Goal: Information Seeking & Learning: Learn about a topic

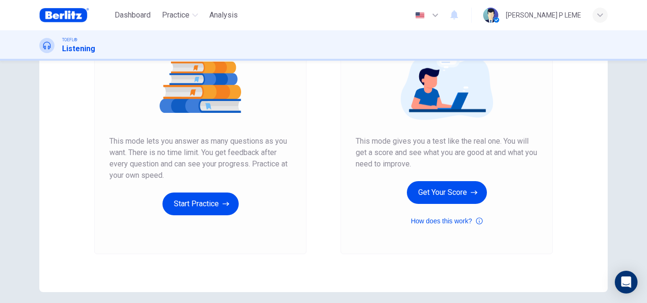
scroll to position [108, 0]
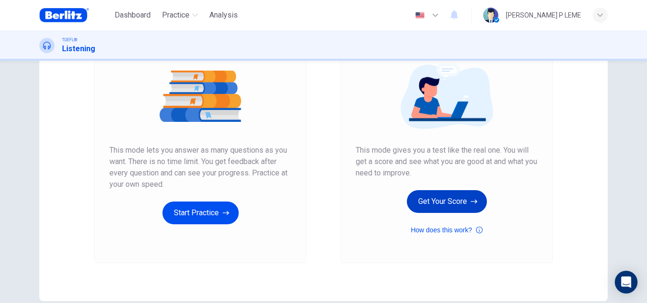
click at [413, 199] on button "Get Your Score" at bounding box center [447, 201] width 80 height 23
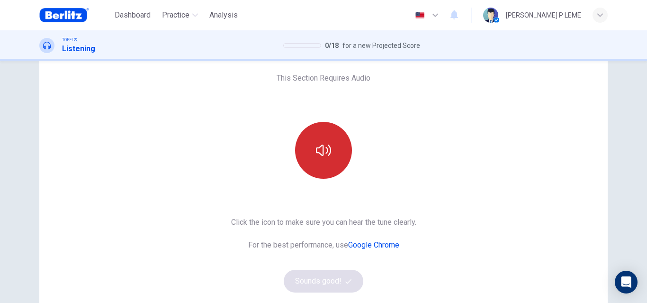
scroll to position [0, 0]
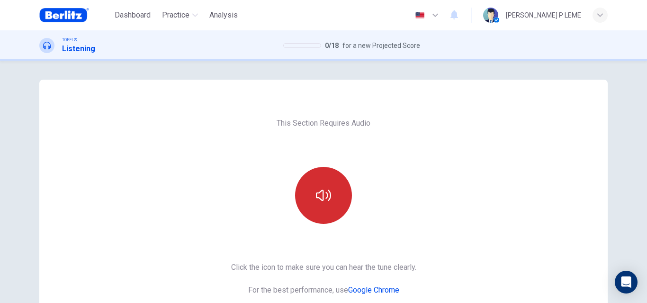
click at [320, 205] on button "button" at bounding box center [323, 195] width 57 height 57
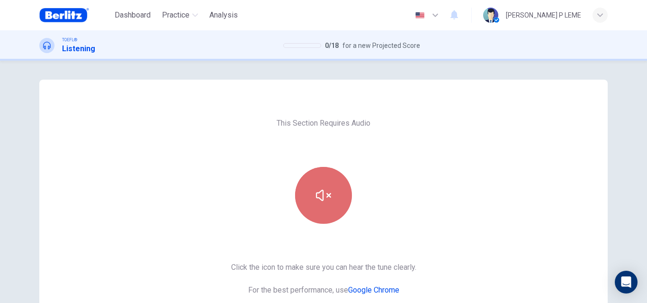
click at [327, 207] on button "button" at bounding box center [323, 195] width 57 height 57
click at [328, 206] on button "button" at bounding box center [323, 195] width 57 height 57
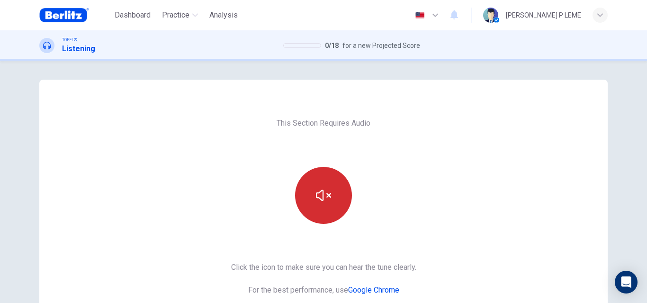
click at [328, 206] on button "button" at bounding box center [323, 195] width 57 height 57
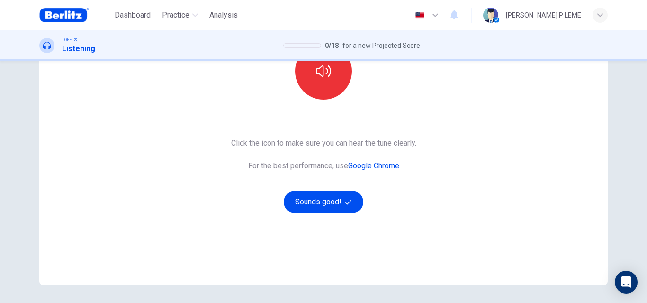
scroll to position [108, 0]
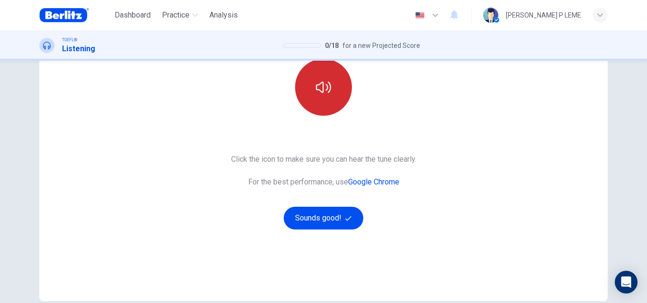
click at [322, 87] on icon "button" at bounding box center [323, 87] width 15 height 15
click at [323, 89] on icon "button" at bounding box center [323, 87] width 15 height 15
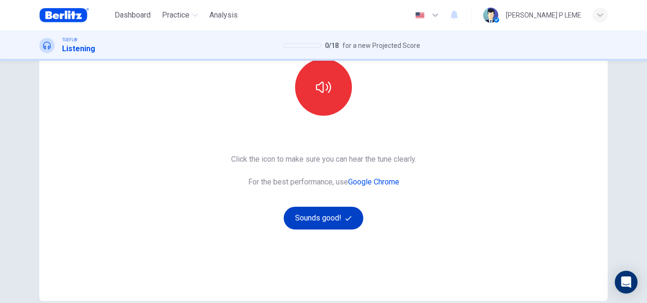
click at [327, 218] on button "Sounds good!" at bounding box center [324, 218] width 80 height 23
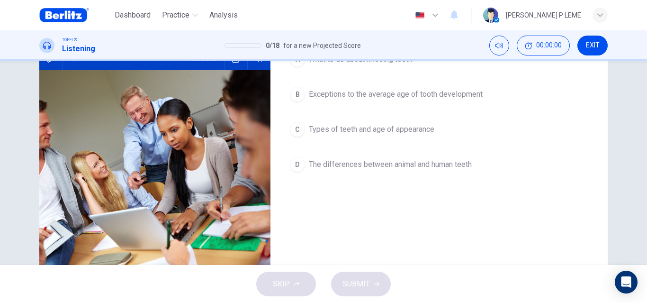
click at [47, 63] on icon "button" at bounding box center [51, 59] width 8 height 8
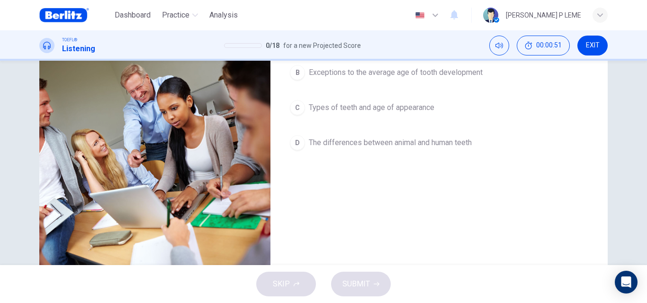
scroll to position [68, 0]
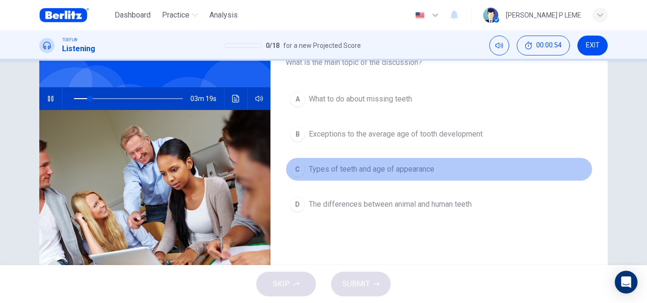
click at [296, 165] on div "C" at bounding box center [297, 169] width 15 height 15
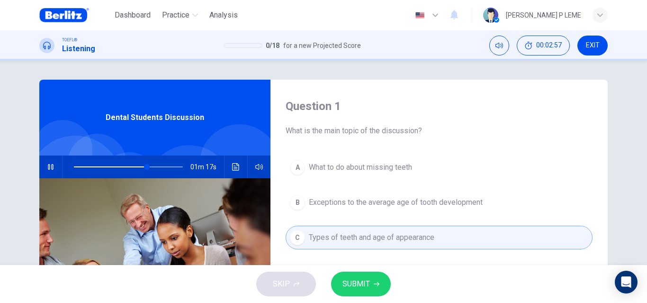
scroll to position [95, 0]
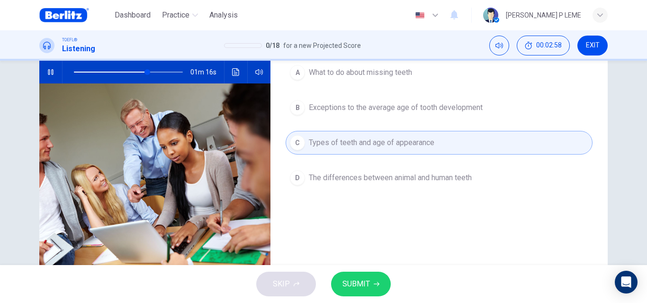
click at [455, 104] on span "Exceptions to the average age of tooth development" at bounding box center [396, 107] width 174 height 11
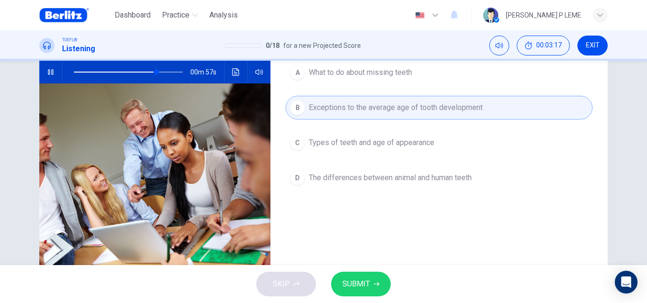
click at [234, 69] on icon "Click to see the audio transcription" at bounding box center [236, 72] width 8 height 8
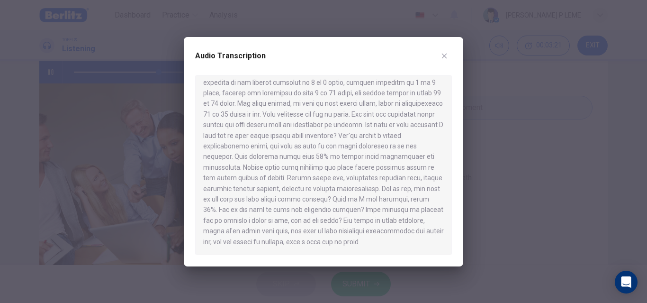
scroll to position [239, 0]
click at [446, 61] on button "button" at bounding box center [444, 55] width 15 height 15
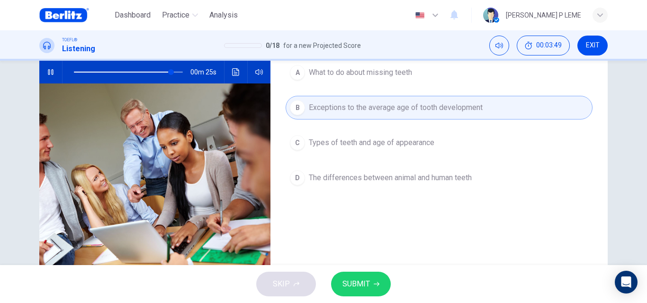
click at [396, 145] on span "Types of teeth and age of appearance" at bounding box center [372, 142] width 126 height 11
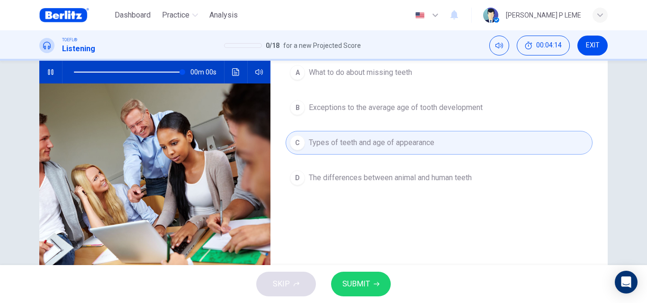
type input "*"
click at [353, 283] on span "SUBMIT" at bounding box center [356, 283] width 27 height 13
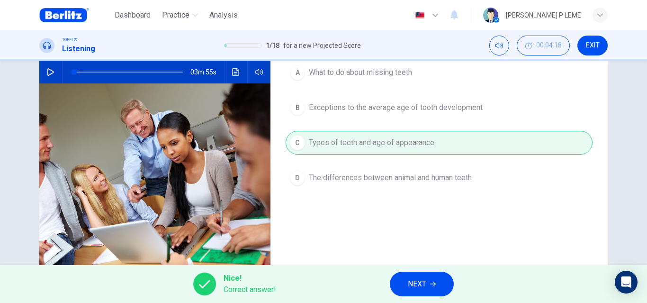
click at [419, 286] on span "NEXT" at bounding box center [417, 283] width 18 height 13
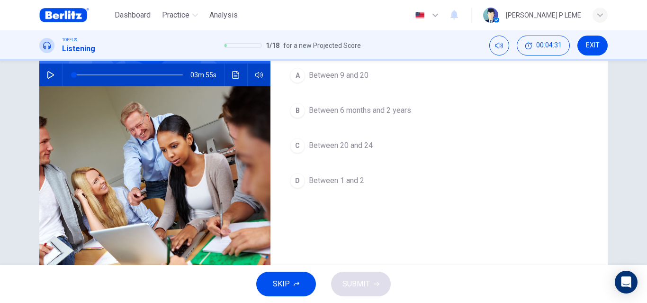
scroll to position [47, 0]
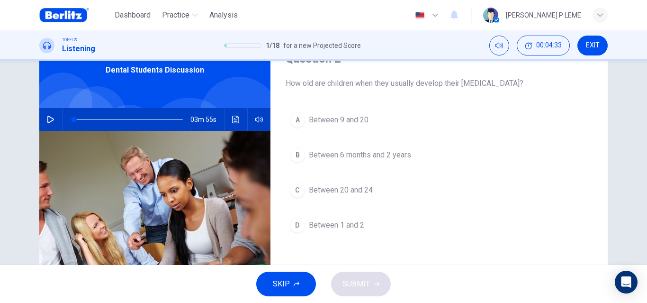
click at [232, 123] on icon "Click to see the audio transcription" at bounding box center [236, 120] width 8 height 8
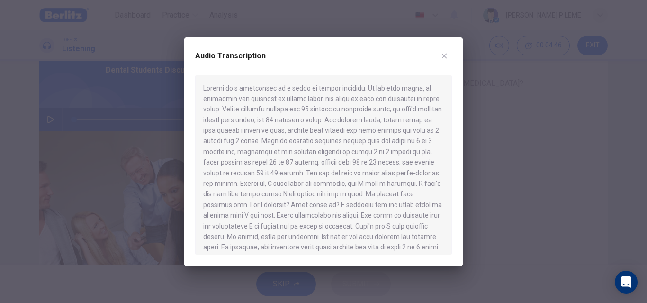
click at [442, 60] on button "button" at bounding box center [444, 55] width 15 height 15
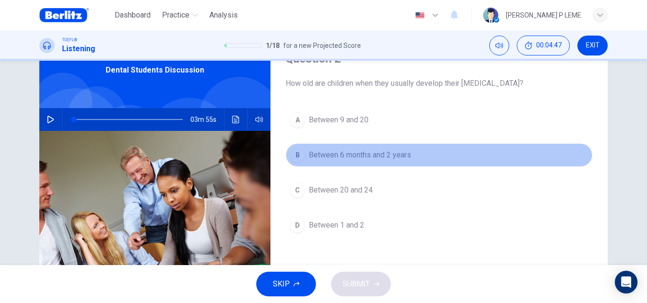
click at [364, 151] on span "Between 6 months and 2 years" at bounding box center [360, 154] width 102 height 11
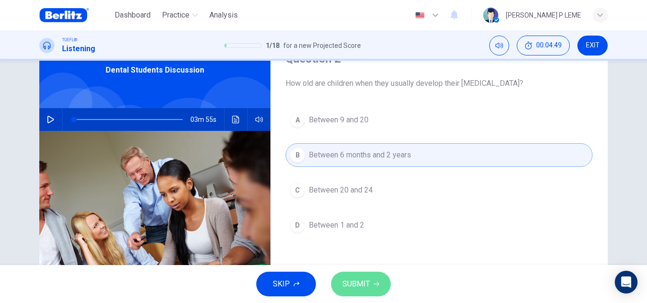
click at [344, 279] on span "SUBMIT" at bounding box center [356, 283] width 27 height 13
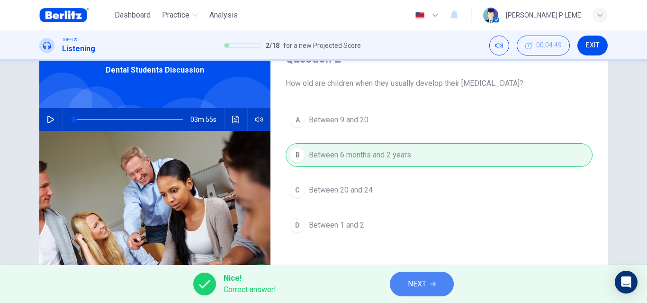
drag, startPoint x: 410, startPoint y: 285, endPoint x: 423, endPoint y: 252, distance: 34.5
click at [411, 285] on span "NEXT" at bounding box center [417, 283] width 18 height 13
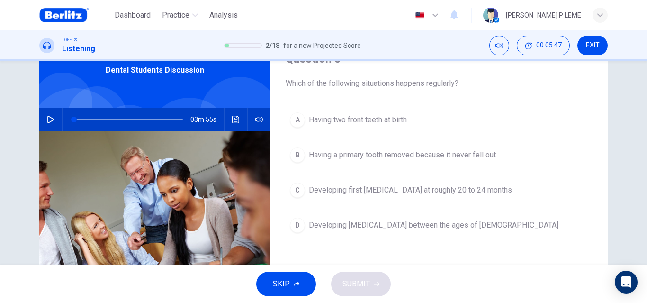
drag, startPoint x: 298, startPoint y: 225, endPoint x: 319, endPoint y: 259, distance: 40.0
click at [297, 225] on div "D" at bounding box center [297, 224] width 15 height 15
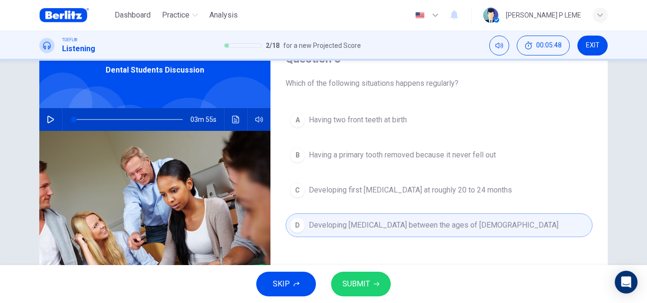
click at [350, 281] on span "SUBMIT" at bounding box center [356, 283] width 27 height 13
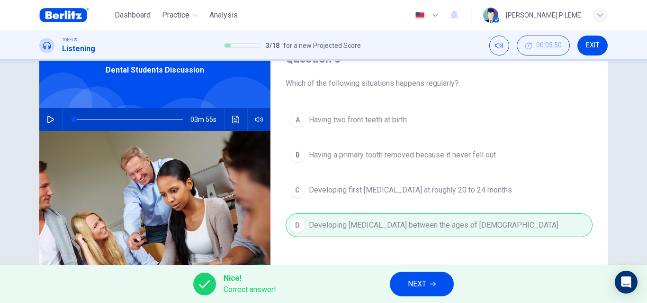
click at [429, 288] on button "NEXT" at bounding box center [422, 283] width 64 height 25
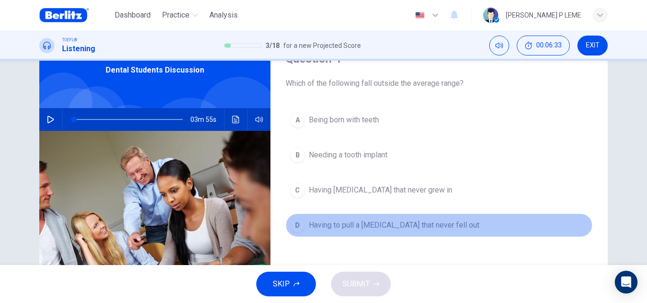
click at [294, 224] on div "D" at bounding box center [297, 224] width 15 height 15
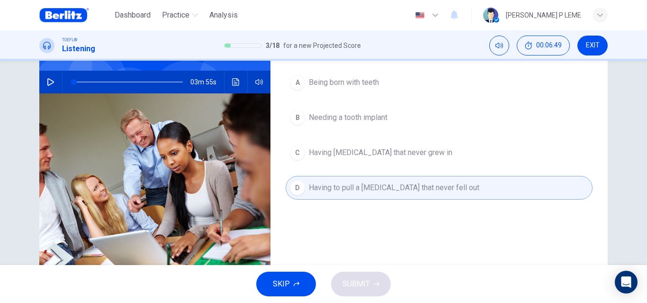
scroll to position [68, 0]
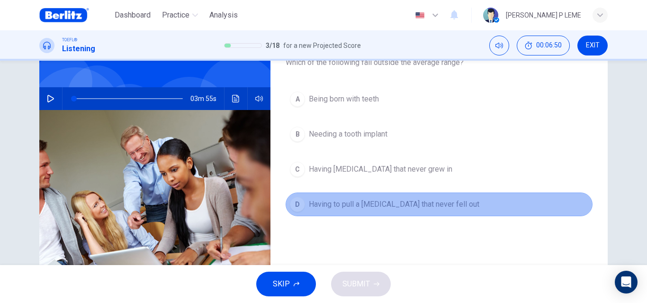
click at [349, 211] on button "D Having to pull a baby tooth that never fell out" at bounding box center [439, 204] width 307 height 24
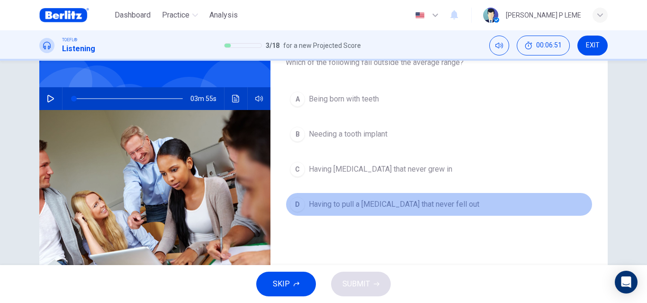
click at [349, 211] on button "D Having to pull a baby tooth that never fell out" at bounding box center [439, 204] width 307 height 24
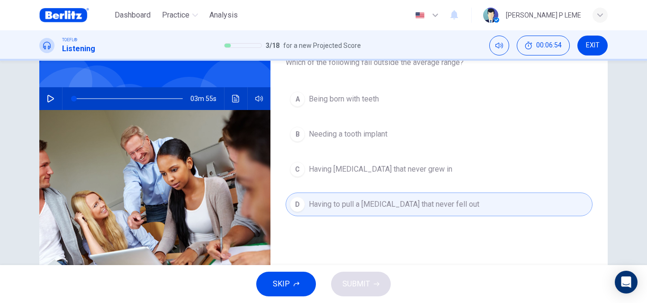
click at [329, 103] on span "Being born with teeth" at bounding box center [344, 98] width 70 height 11
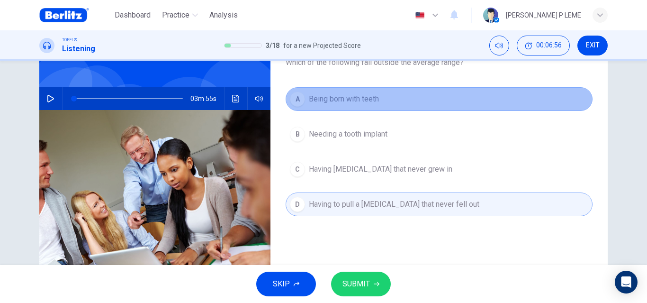
click at [329, 107] on button "A Being born with teeth" at bounding box center [439, 99] width 307 height 24
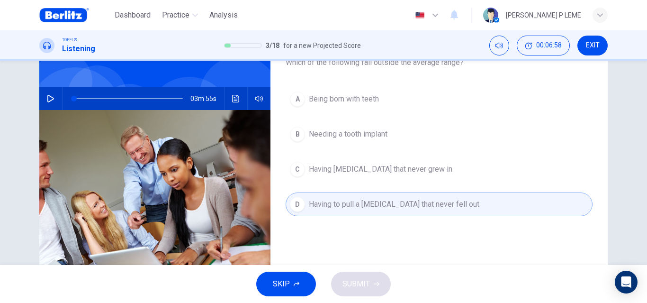
click at [329, 102] on span "Being born with teeth" at bounding box center [344, 98] width 70 height 11
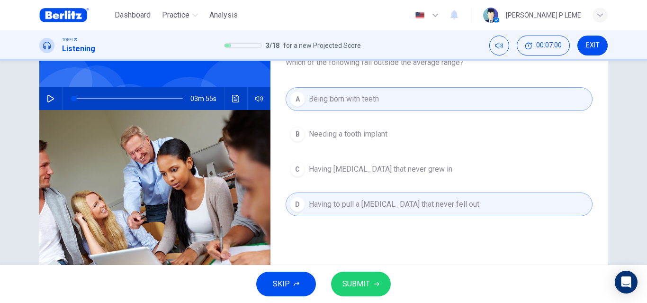
scroll to position [21, 0]
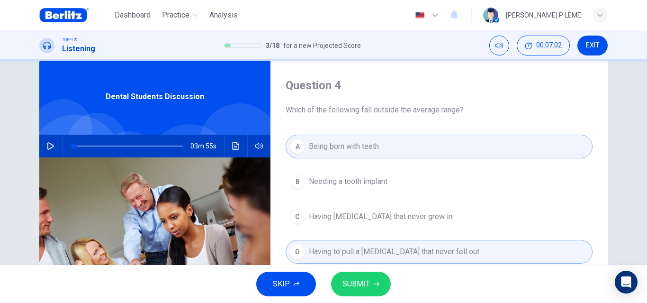
click at [335, 148] on span "Being born with teeth" at bounding box center [344, 146] width 70 height 11
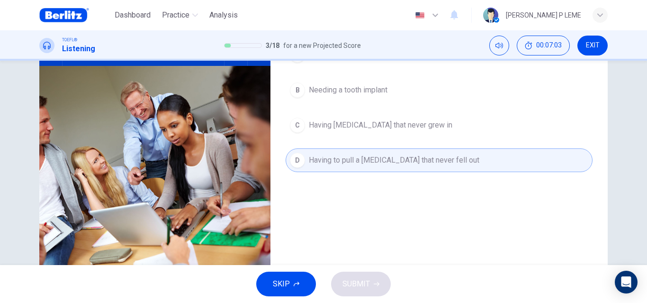
scroll to position [116, 0]
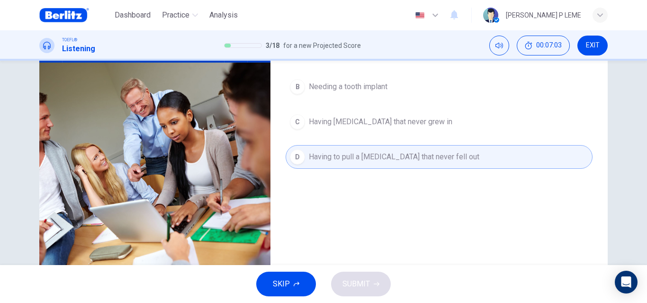
click at [337, 158] on span "Having to pull a baby tooth that never fell out" at bounding box center [394, 156] width 171 height 11
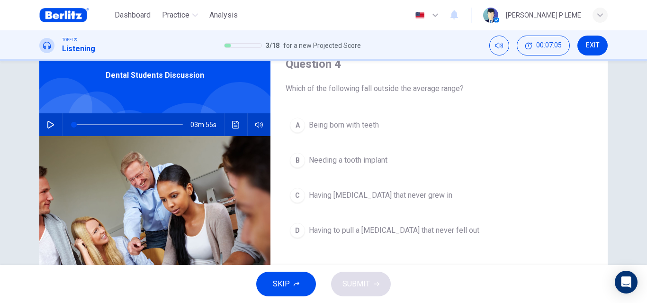
scroll to position [21, 0]
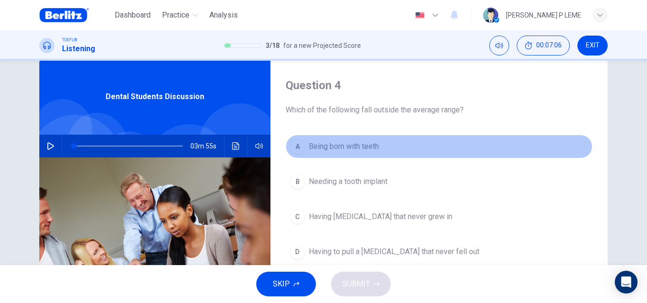
click at [318, 140] on button "A Being born with teeth" at bounding box center [439, 147] width 307 height 24
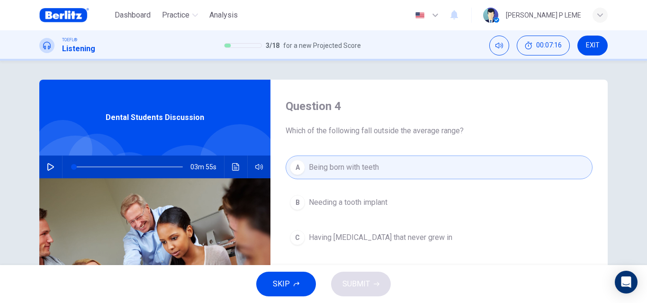
scroll to position [95, 0]
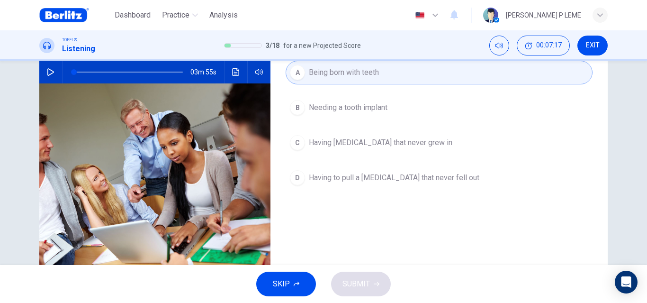
click at [402, 180] on span "Having to pull a baby tooth that never fell out" at bounding box center [394, 177] width 171 height 11
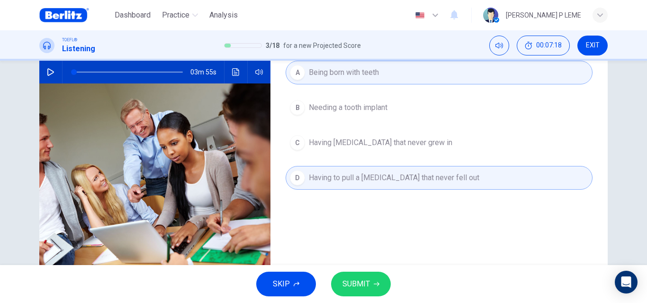
click at [362, 290] on button "SUBMIT" at bounding box center [361, 283] width 60 height 25
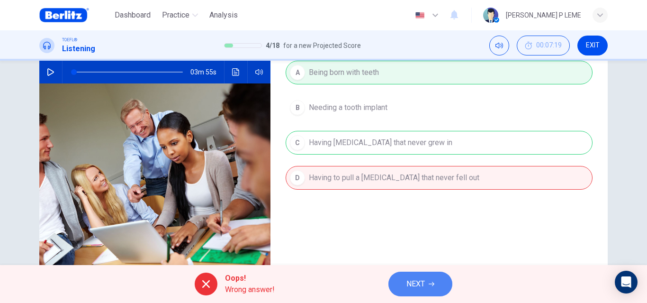
click at [413, 279] on span "NEXT" at bounding box center [415, 283] width 18 height 13
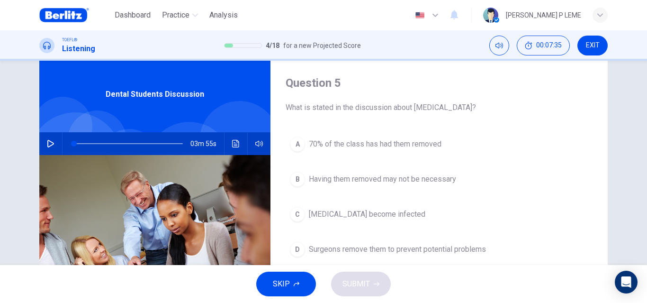
scroll to position [21, 0]
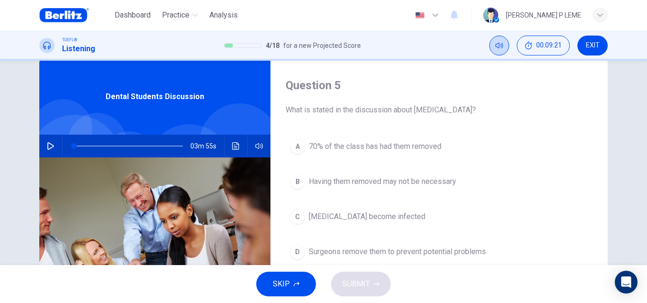
click at [541, 48] on span "00:09:21" at bounding box center [549, 46] width 26 height 8
click at [565, 139] on button "A 70% of the class has had them removed" at bounding box center [439, 147] width 307 height 24
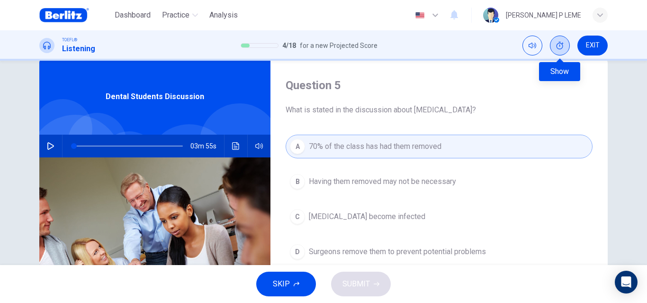
click at [557, 45] on icon "Show" at bounding box center [560, 46] width 8 height 8
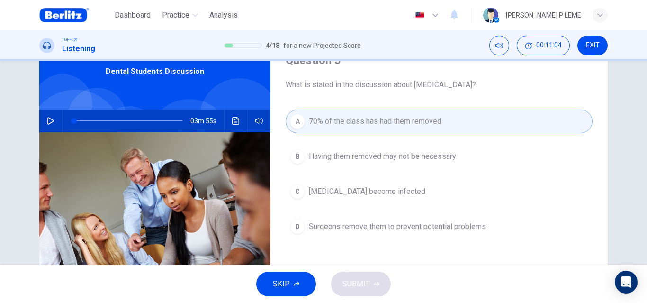
scroll to position [116, 0]
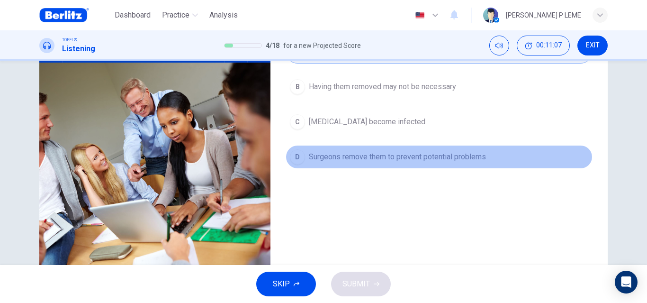
drag, startPoint x: 414, startPoint y: 156, endPoint x: 423, endPoint y: 227, distance: 71.2
click at [413, 156] on span "Surgeons remove them to prevent potential problems" at bounding box center [397, 156] width 177 height 11
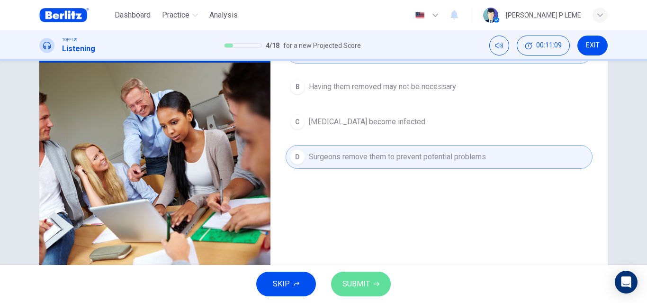
click at [374, 278] on button "SUBMIT" at bounding box center [361, 283] width 60 height 25
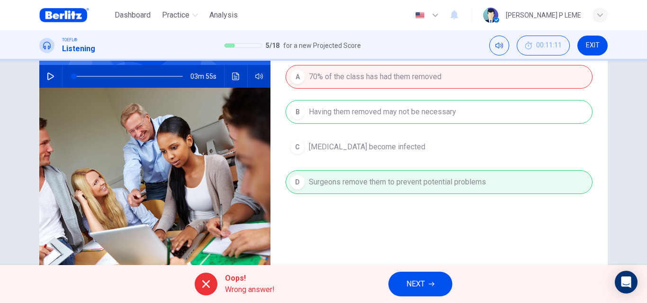
scroll to position [68, 0]
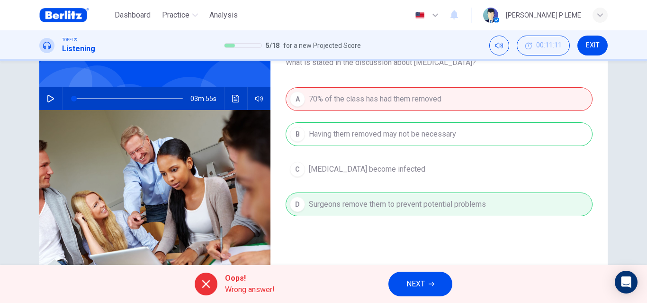
click at [389, 210] on div "A 70% of the class has had them removed B Having them removed may not be necess…" at bounding box center [439, 161] width 307 height 148
click at [410, 286] on button "NEXT" at bounding box center [420, 283] width 64 height 25
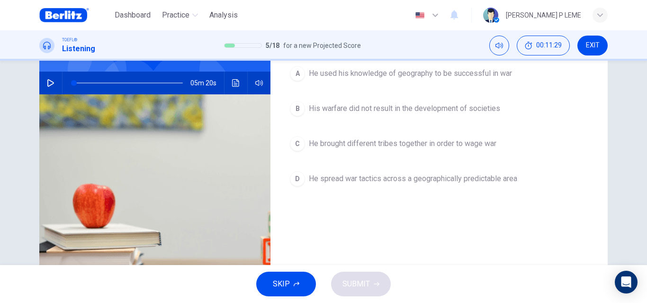
scroll to position [95, 0]
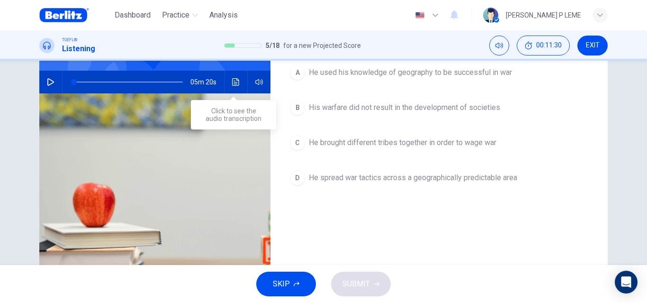
click at [228, 80] on button "Click to see the audio transcription" at bounding box center [235, 82] width 15 height 23
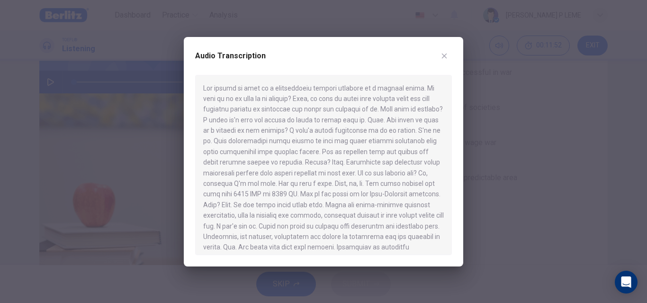
click at [449, 50] on button "button" at bounding box center [444, 55] width 15 height 15
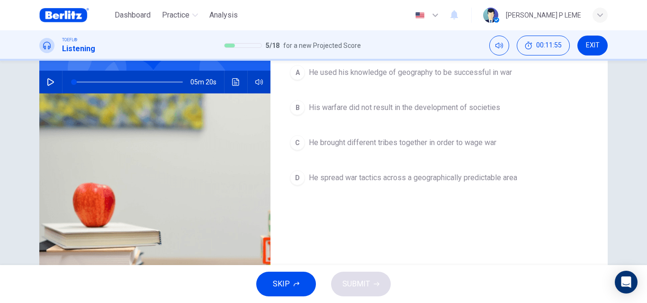
click at [47, 84] on icon "button" at bounding box center [51, 82] width 8 height 8
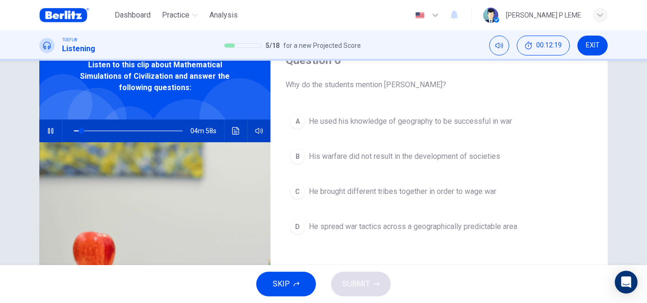
scroll to position [47, 0]
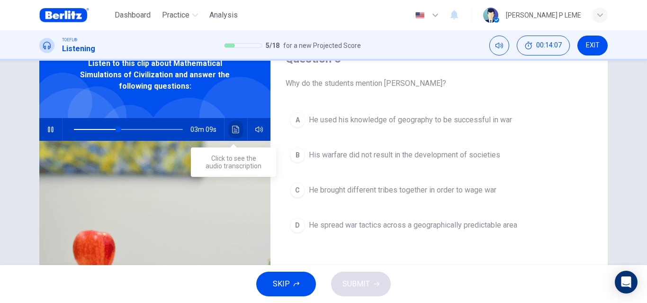
click at [234, 137] on button "Click to see the audio transcription" at bounding box center [235, 129] width 15 height 23
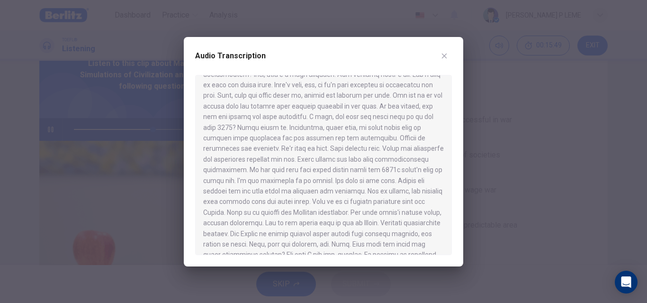
scroll to position [547, 0]
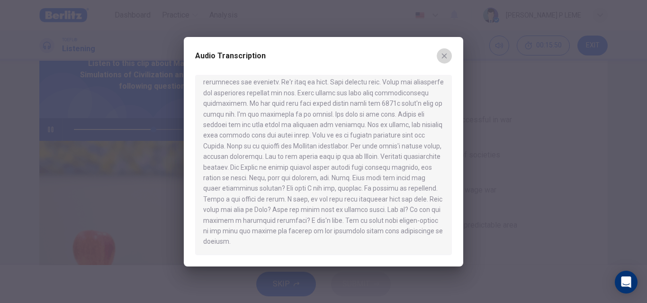
click at [444, 55] on icon "button" at bounding box center [445, 56] width 8 height 8
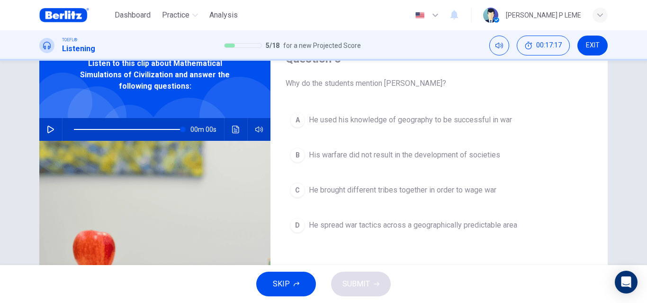
type input "*"
click at [297, 156] on div "B" at bounding box center [297, 154] width 15 height 15
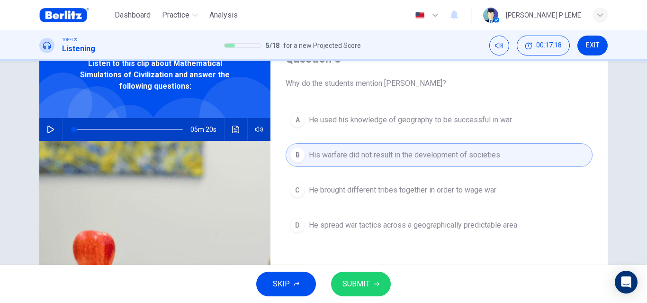
click at [364, 281] on span "SUBMIT" at bounding box center [356, 283] width 27 height 13
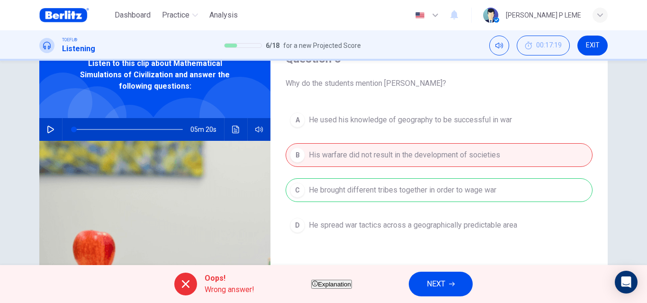
click at [351, 280] on span "Explanation" at bounding box center [334, 283] width 33 height 7
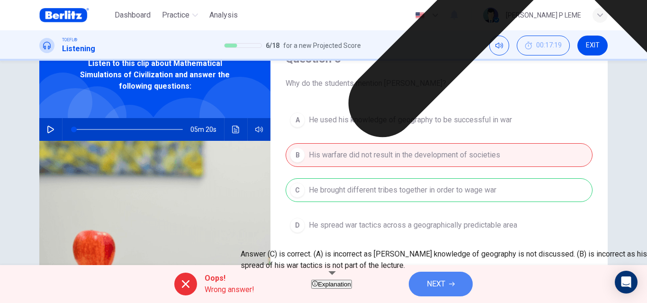
click at [473, 281] on button "NEXT" at bounding box center [441, 283] width 64 height 25
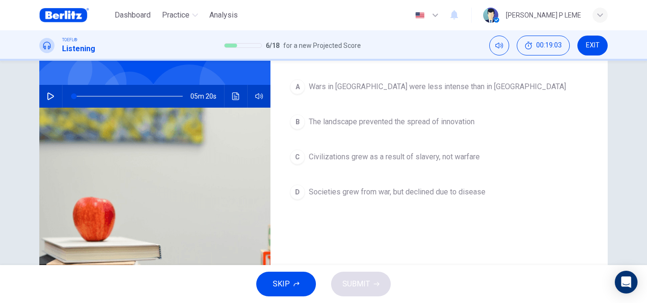
scroll to position [68, 0]
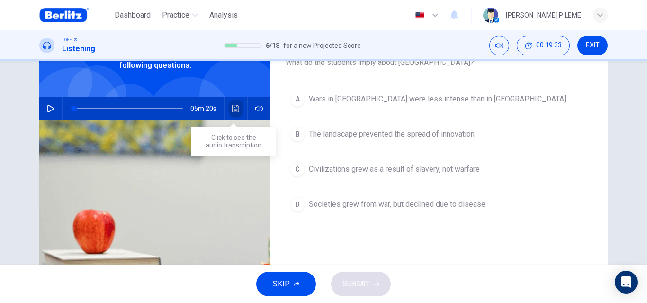
click at [233, 106] on icon "Click to see the audio transcription" at bounding box center [236, 109] width 8 height 8
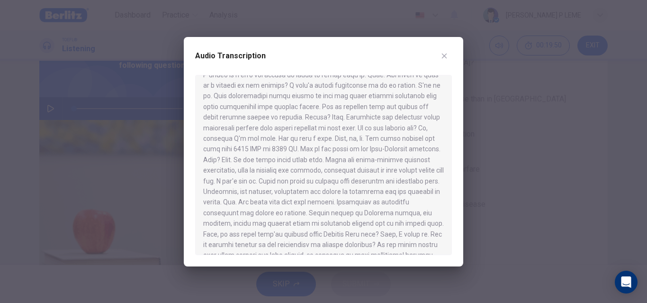
scroll to position [47, 0]
click at [444, 54] on icon "button" at bounding box center [445, 56] width 8 height 8
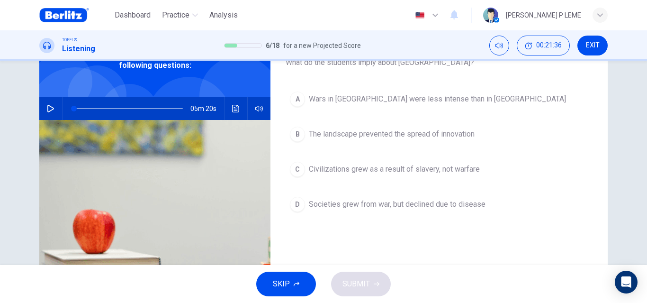
click at [279, 291] on button "SKIP" at bounding box center [286, 283] width 60 height 25
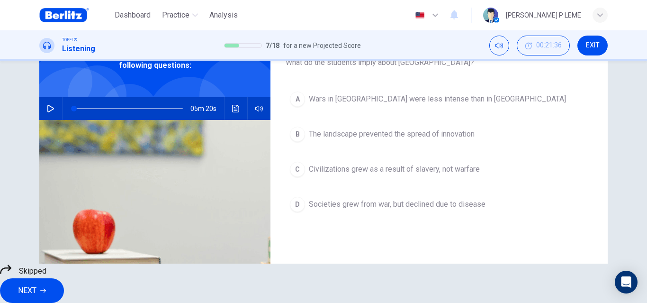
click at [64, 283] on button "NEXT" at bounding box center [32, 290] width 64 height 25
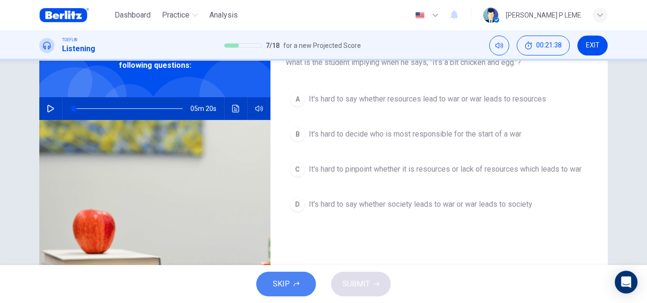
click at [299, 282] on icon "button" at bounding box center [297, 284] width 6 height 6
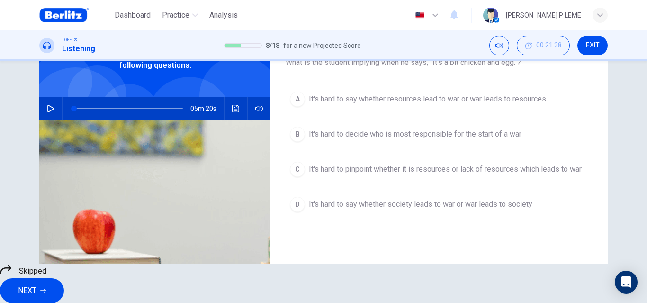
click at [36, 284] on span "NEXT" at bounding box center [27, 290] width 18 height 13
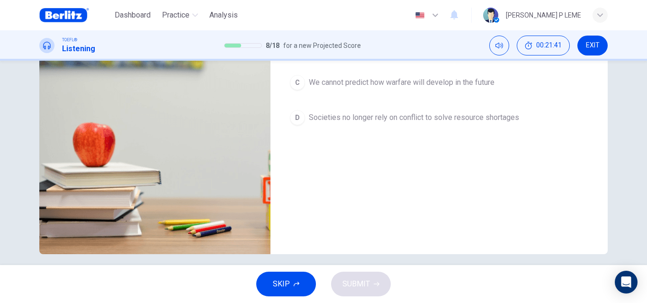
scroll to position [163, 0]
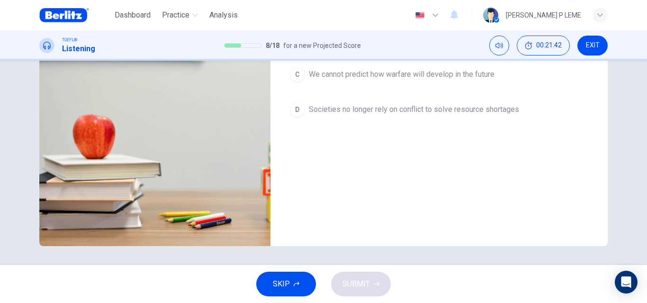
click at [298, 282] on icon "button" at bounding box center [297, 284] width 6 height 6
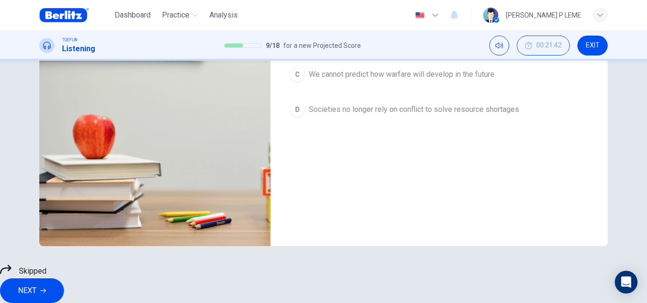
click at [64, 279] on button "NEXT" at bounding box center [32, 290] width 64 height 25
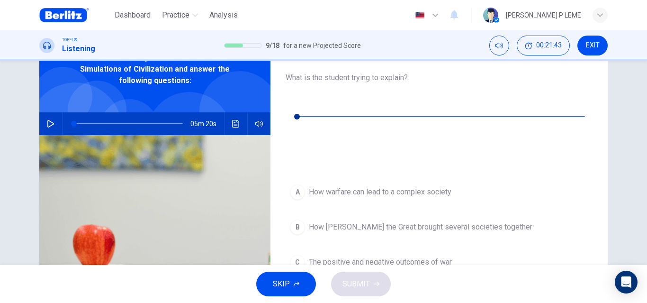
scroll to position [0, 0]
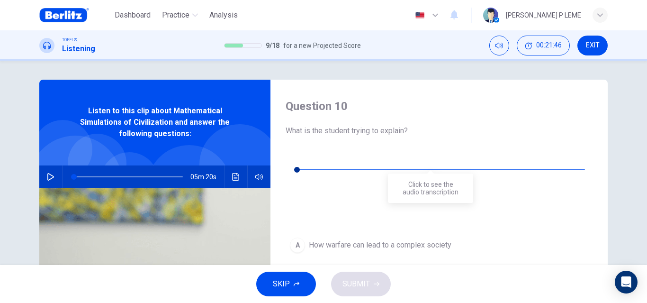
click at [297, 188] on icon "Click to see the audio transcription" at bounding box center [293, 192] width 8 height 8
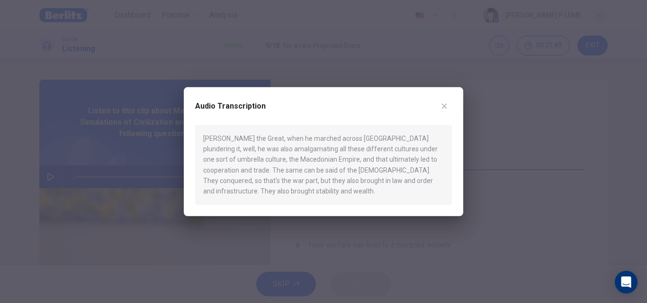
click at [447, 102] on icon "button" at bounding box center [445, 106] width 8 height 8
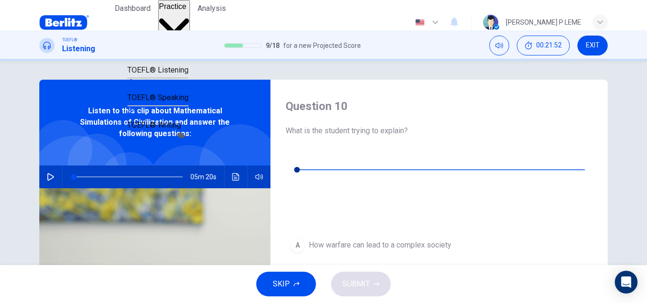
click at [189, 15] on icon "button" at bounding box center [174, 27] width 30 height 30
click at [189, 71] on div "TOEFL® Listening" at bounding box center [157, 63] width 61 height 25
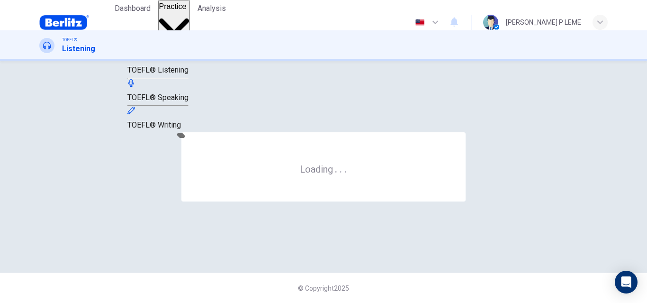
click at [322, 88] on div "Loading . . ." at bounding box center [323, 167] width 568 height 174
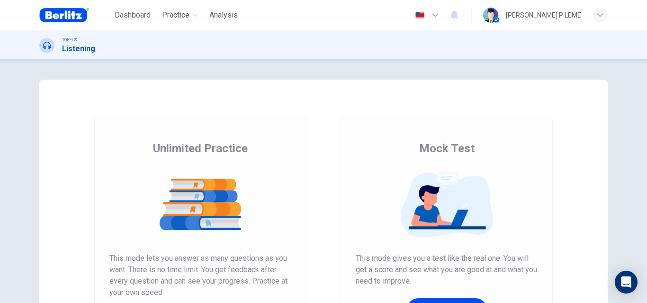
scroll to position [142, 0]
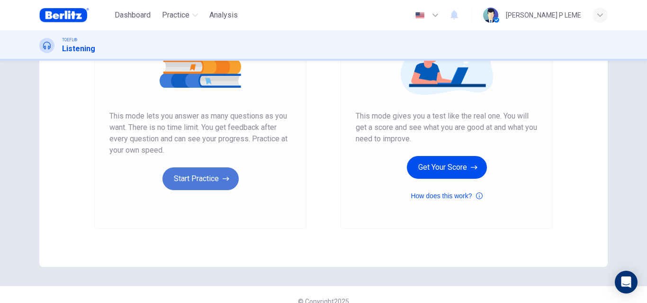
click at [216, 180] on button "Start Practice" at bounding box center [200, 178] width 76 height 23
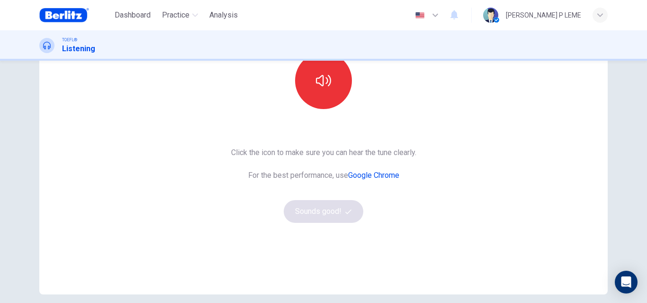
scroll to position [108, 0]
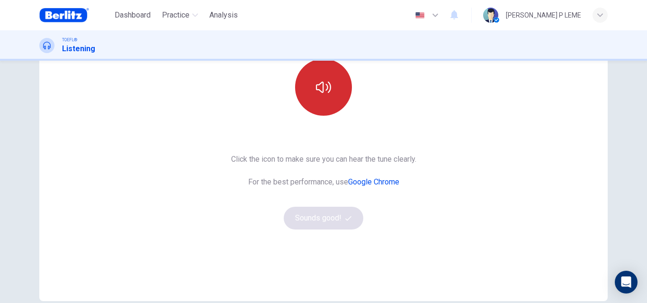
click at [317, 105] on button "button" at bounding box center [323, 87] width 57 height 57
click at [314, 104] on button "button" at bounding box center [323, 87] width 57 height 57
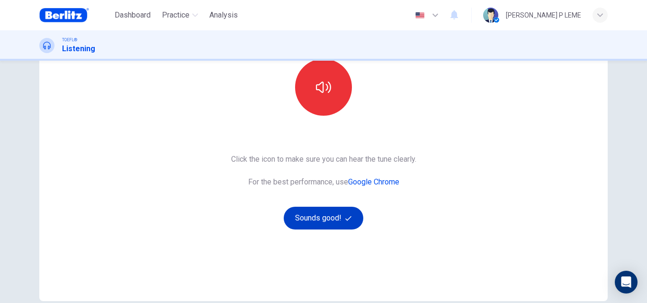
click at [324, 222] on button "Sounds good!" at bounding box center [324, 218] width 80 height 23
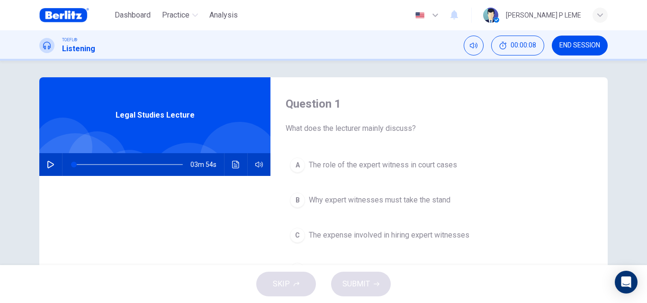
scroll to position [0, 0]
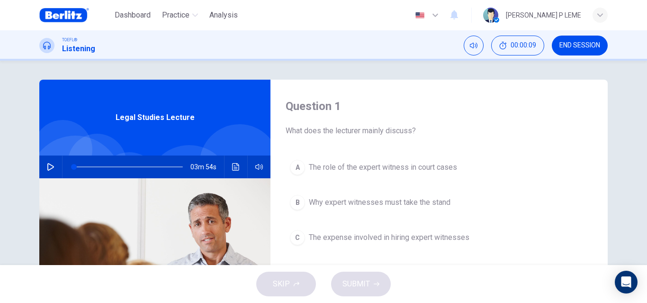
click at [95, 54] on div "TOEFL® Listening 00:00:09 END SESSION" at bounding box center [323, 46] width 599 height 20
click at [85, 47] on h1 "Listening" at bounding box center [78, 48] width 33 height 11
click at [171, 17] on span "Practice" at bounding box center [175, 14] width 27 height 11
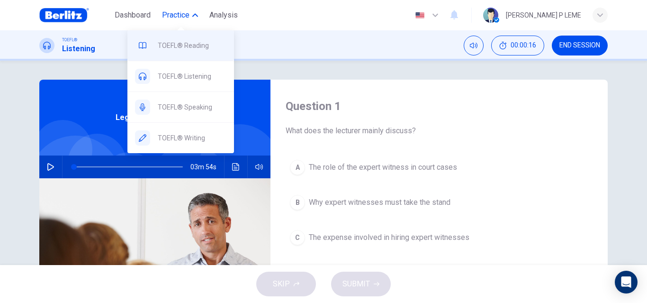
click at [171, 44] on span "TOEFL® Reading" at bounding box center [192, 45] width 69 height 11
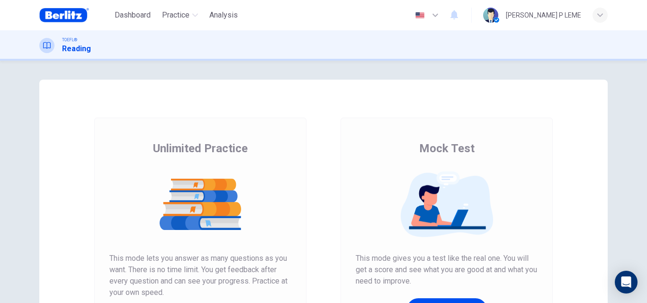
scroll to position [155, 0]
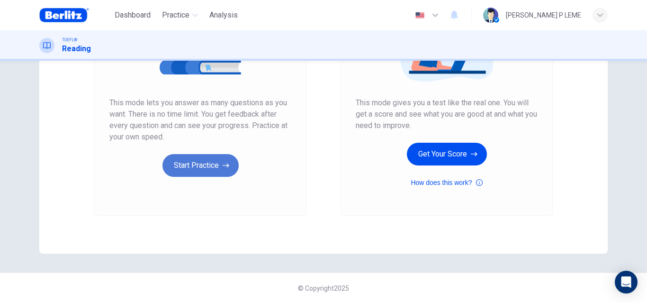
click at [198, 166] on button "Start Practice" at bounding box center [200, 165] width 76 height 23
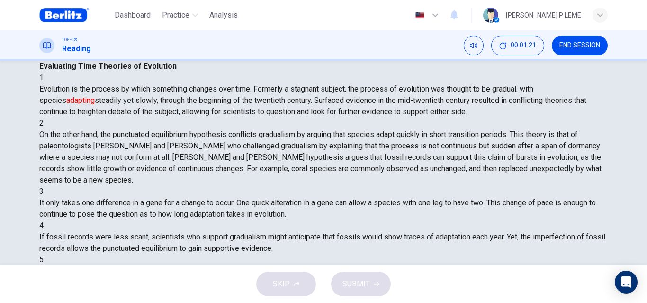
scroll to position [21, 0]
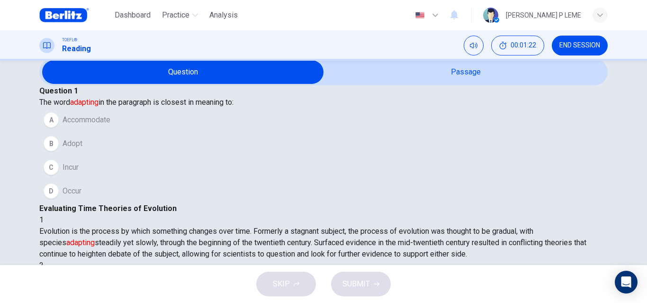
click at [109, 203] on button "D Occur" at bounding box center [323, 191] width 568 height 24
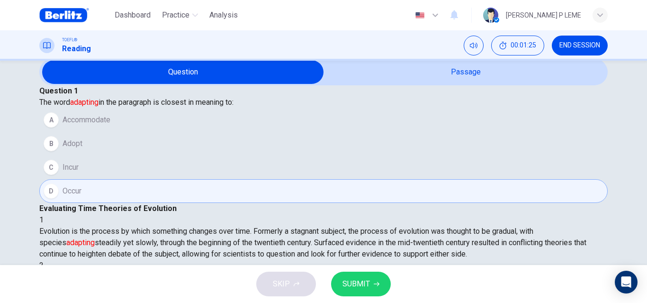
click at [110, 126] on span "Accommodate" at bounding box center [87, 119] width 48 height 11
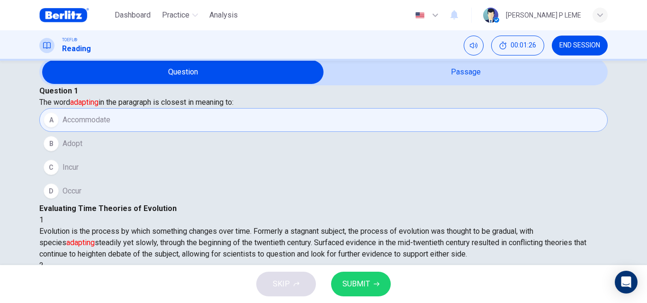
click at [362, 279] on span "SUBMIT" at bounding box center [356, 283] width 27 height 13
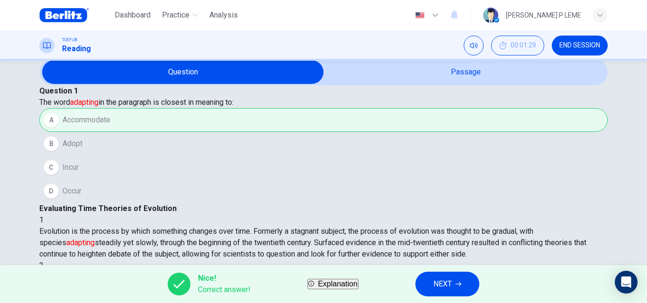
click at [441, 280] on button "NEXT" at bounding box center [447, 283] width 64 height 25
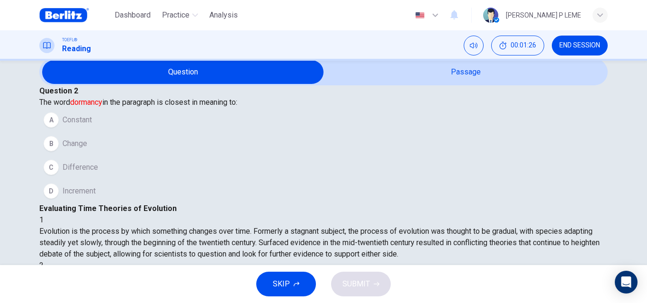
scroll to position [82, 0]
drag, startPoint x: 163, startPoint y: 170, endPoint x: 92, endPoint y: 172, distance: 71.6
click at [163, 155] on button "B Change" at bounding box center [323, 144] width 568 height 24
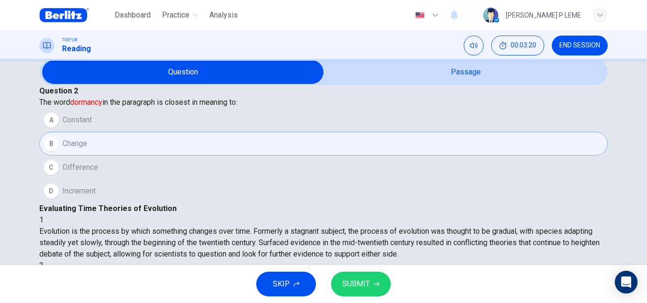
click at [141, 179] on button "C Difference" at bounding box center [323, 167] width 568 height 24
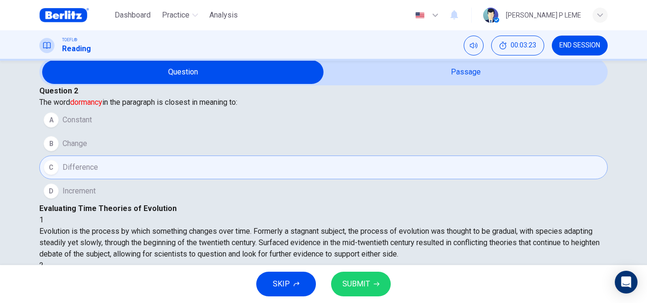
click at [358, 286] on span "SUBMIT" at bounding box center [356, 283] width 27 height 13
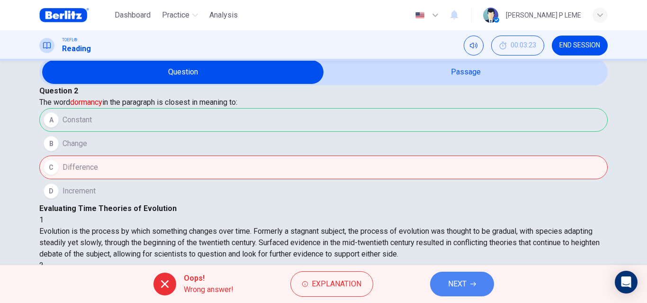
click at [474, 285] on icon "button" at bounding box center [473, 284] width 6 height 6
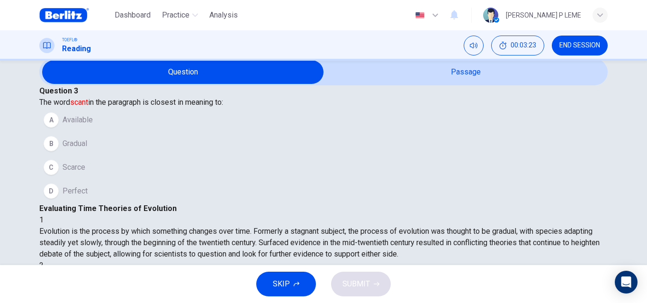
scroll to position [129, 0]
click at [98, 107] on span "The word scant in the paragraph is closest in meaning to:" at bounding box center [131, 102] width 184 height 9
click at [284, 284] on span "SKIP" at bounding box center [281, 283] width 17 height 13
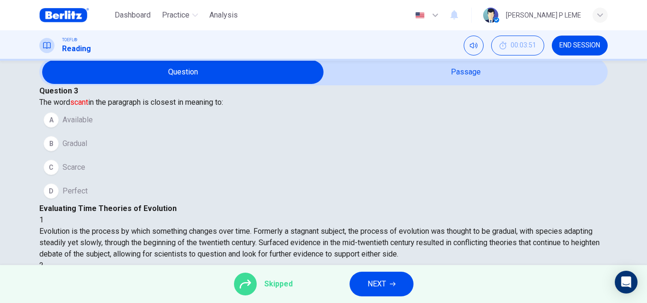
drag, startPoint x: 439, startPoint y: 296, endPoint x: 434, endPoint y: 293, distance: 5.9
click at [437, 295] on div "Skipped NEXT" at bounding box center [323, 284] width 647 height 38
click at [409, 281] on button "NEXT" at bounding box center [382, 283] width 64 height 25
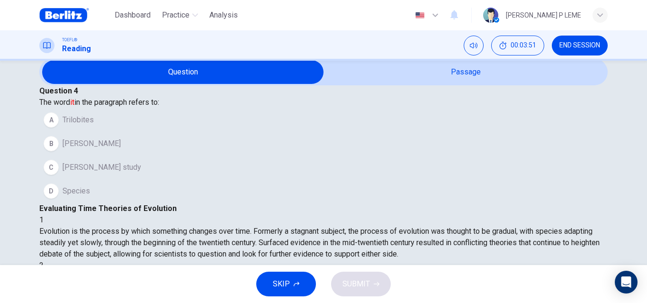
scroll to position [247, 0]
click at [236, 179] on button "[PERSON_NAME] study" at bounding box center [323, 167] width 568 height 24
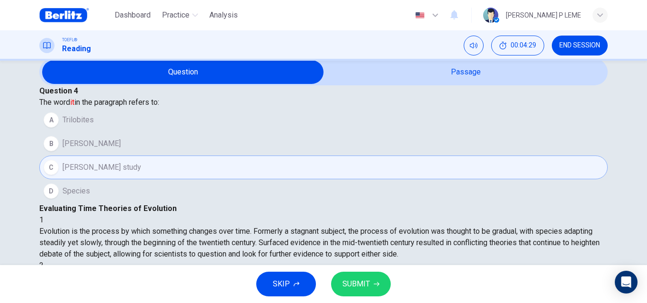
click at [356, 285] on span "SUBMIT" at bounding box center [356, 283] width 27 height 13
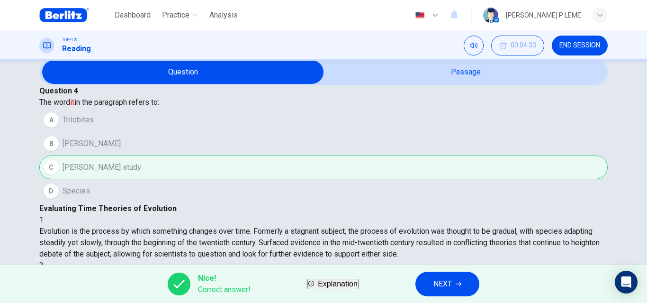
click at [448, 271] on div "Nice! Correct answer! Explanation NEXT" at bounding box center [323, 284] width 647 height 38
click at [452, 278] on span "NEXT" at bounding box center [442, 283] width 18 height 13
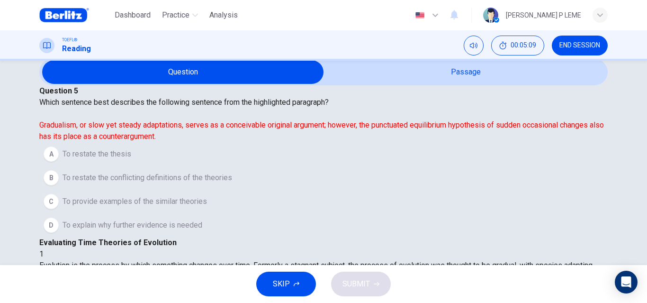
scroll to position [116, 0]
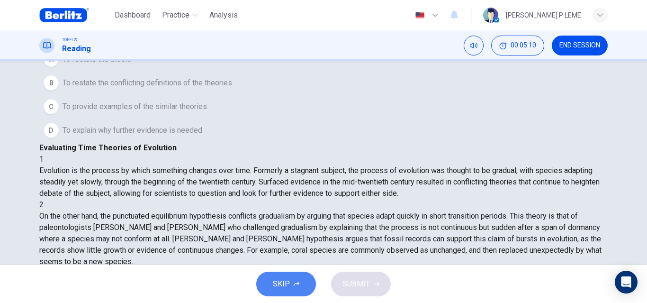
click at [293, 279] on button "SKIP" at bounding box center [286, 283] width 60 height 25
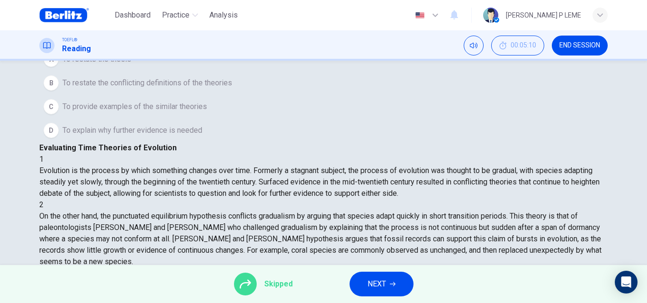
click at [386, 280] on button "NEXT" at bounding box center [382, 283] width 64 height 25
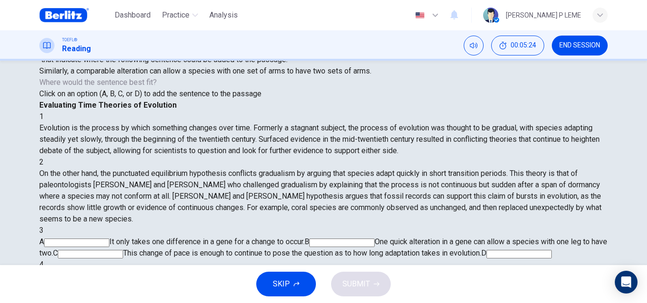
scroll to position [95, 0]
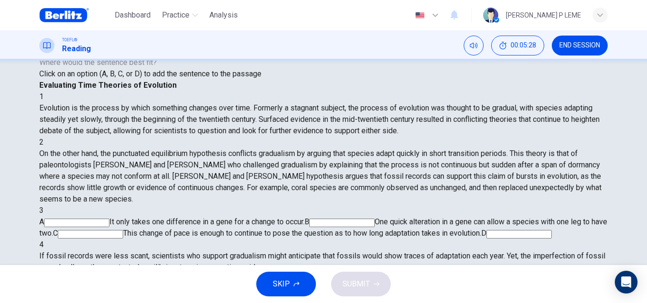
click at [109, 218] on input at bounding box center [76, 222] width 65 height 9
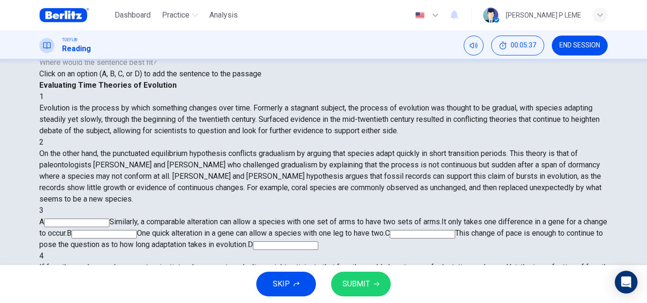
scroll to position [142, 0]
click at [137, 230] on input at bounding box center [104, 234] width 65 height 9
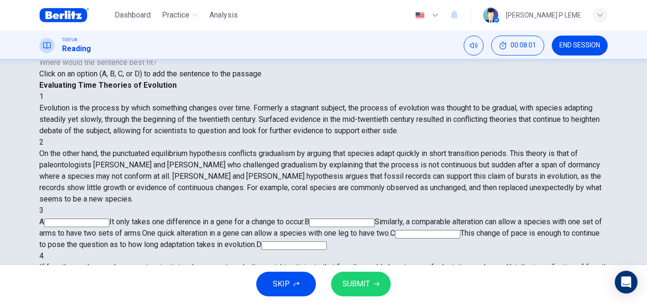
click at [395, 230] on input at bounding box center [427, 234] width 65 height 9
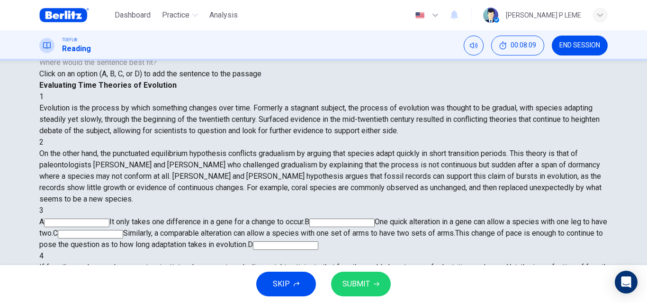
click at [318, 241] on input at bounding box center [285, 245] width 65 height 9
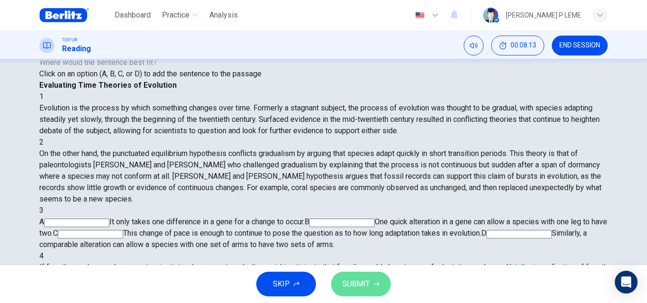
click at [368, 287] on span "SUBMIT" at bounding box center [356, 283] width 27 height 13
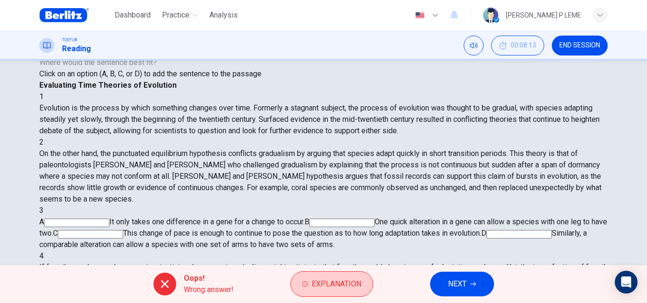
click at [359, 284] on span "Explanation" at bounding box center [337, 283] width 50 height 13
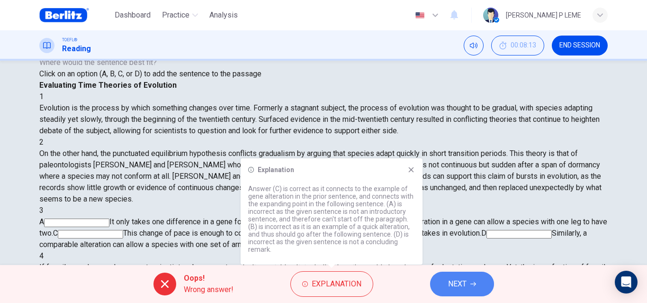
click at [444, 280] on button "NEXT" at bounding box center [462, 283] width 64 height 25
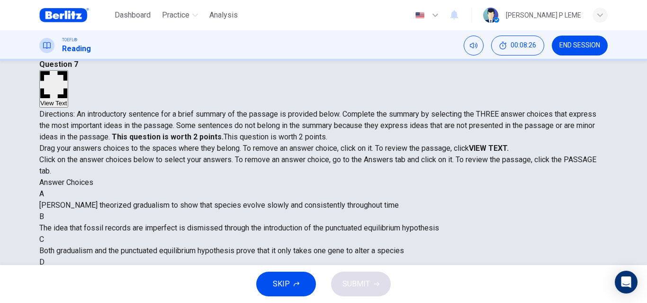
scroll to position [0, 0]
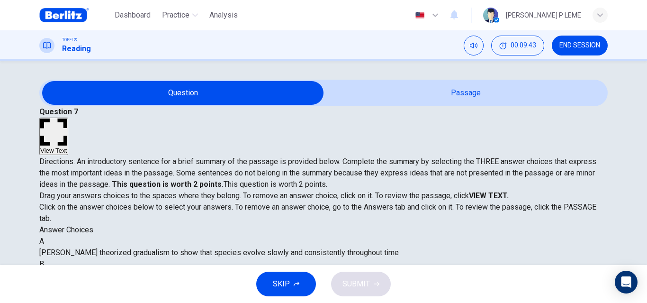
click at [68, 117] on button "View Text" at bounding box center [53, 135] width 29 height 37
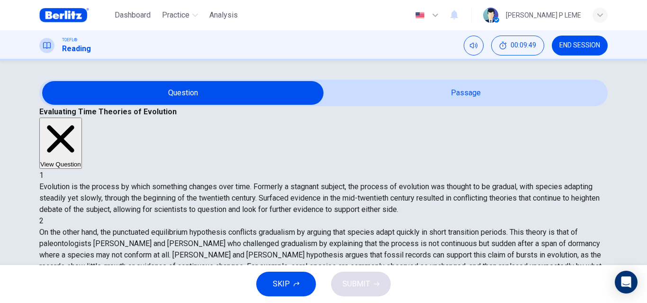
click at [82, 117] on button "View Question" at bounding box center [60, 142] width 43 height 51
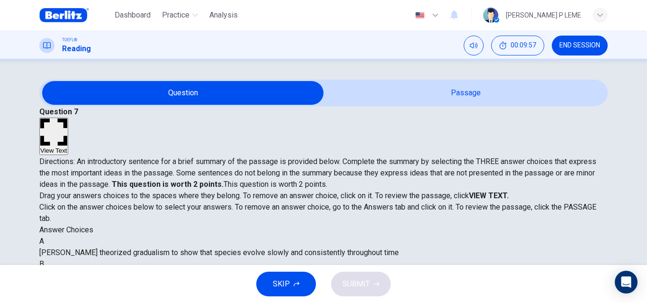
click at [68, 117] on button "View Text" at bounding box center [53, 135] width 29 height 37
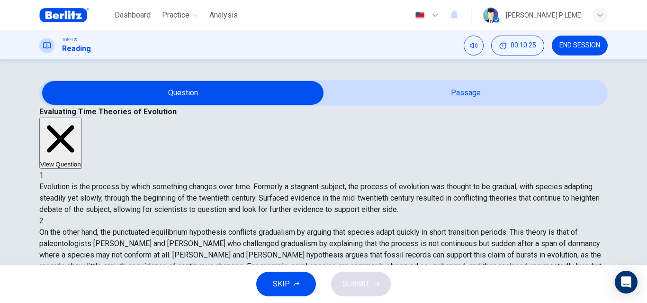
click at [544, 124] on div "Evaluating Time Theories of Evolution View Question 1 Evolution is the process …" at bounding box center [323, 302] width 568 height 393
click at [82, 117] on button "View Question" at bounding box center [60, 142] width 43 height 51
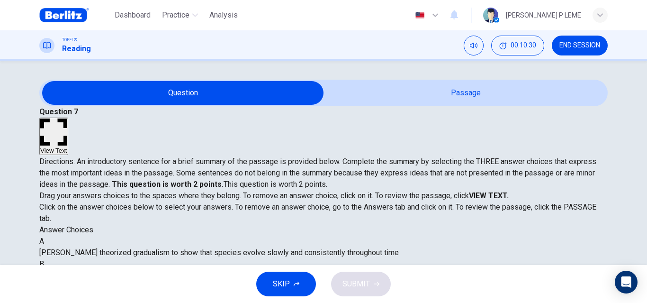
scroll to position [95, 0]
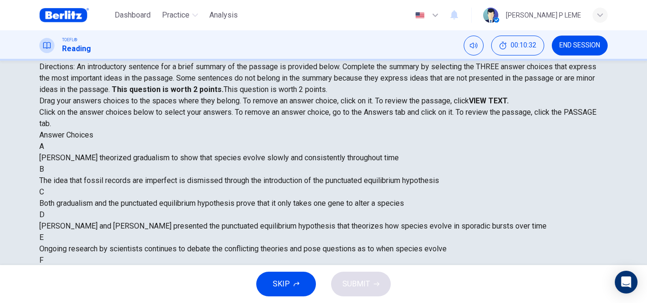
click at [282, 284] on span "SKIP" at bounding box center [281, 283] width 17 height 13
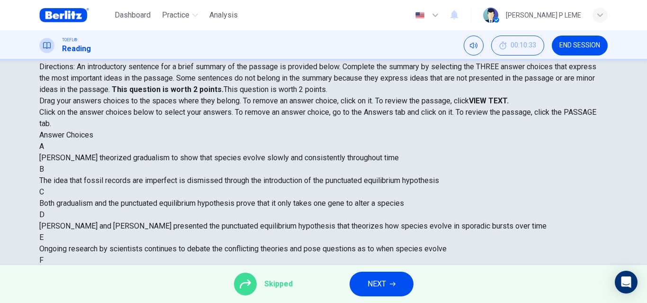
click at [390, 282] on icon "button" at bounding box center [393, 284] width 6 height 6
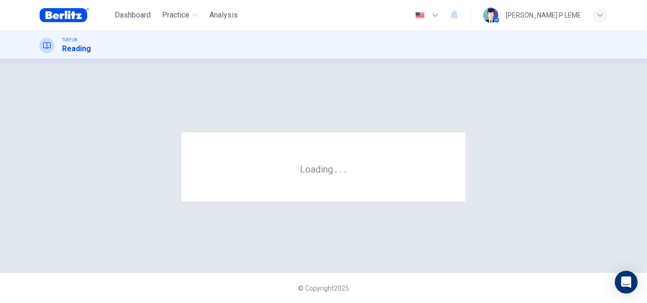
scroll to position [0, 0]
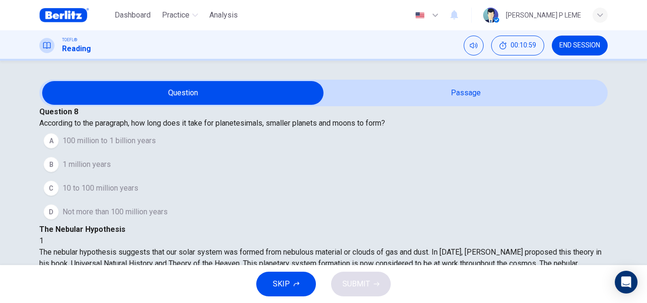
drag, startPoint x: 54, startPoint y: 129, endPoint x: 81, endPoint y: 134, distance: 26.9
click at [81, 134] on div "Question 8 According to the paragraph, how long does it take for planetesimals,…" at bounding box center [323, 164] width 568 height 117
drag, startPoint x: 64, startPoint y: 126, endPoint x: 86, endPoint y: 125, distance: 21.8
click at [91, 129] on div "Question 8 According to the paragraph, how long does it take for planetesimals,…" at bounding box center [323, 164] width 568 height 117
drag, startPoint x: 53, startPoint y: 125, endPoint x: 185, endPoint y: 143, distance: 133.5
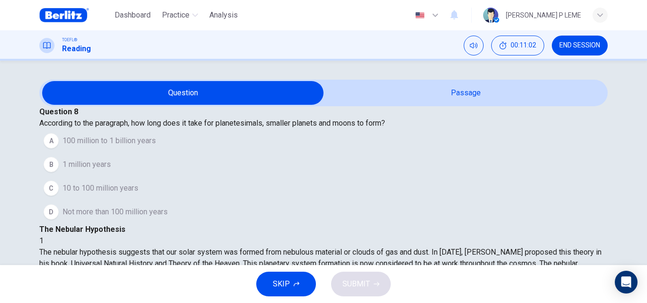
click at [185, 143] on div "Question 8 According to the paragraph, how long does it take for planetesimals,…" at bounding box center [323, 164] width 568 height 117
click at [241, 150] on div "Question 8 According to the paragraph, how long does it take for planetesimals,…" at bounding box center [323, 164] width 568 height 117
drag, startPoint x: 361, startPoint y: 155, endPoint x: 454, endPoint y: 177, distance: 96.3
click at [454, 235] on div "1 The nebular hypothesis suggests that our solar system was formed from nebulou…" at bounding box center [323, 269] width 568 height 68
drag, startPoint x: 434, startPoint y: 27, endPoint x: 199, endPoint y: 75, distance: 239.4
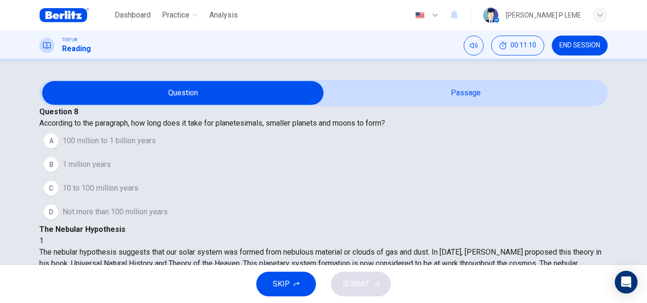
click at [199, 75] on div "Question 8 According to the paragraph, how long does it take for planetesimals,…" at bounding box center [323, 163] width 647 height 204
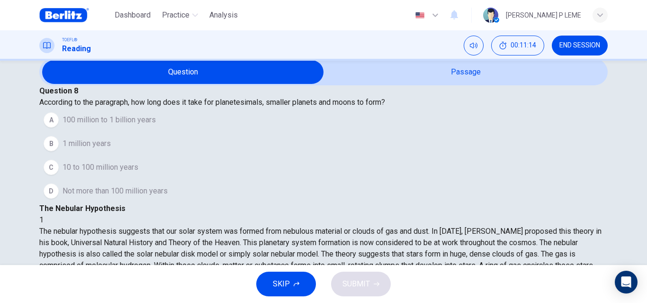
scroll to position [95, 0]
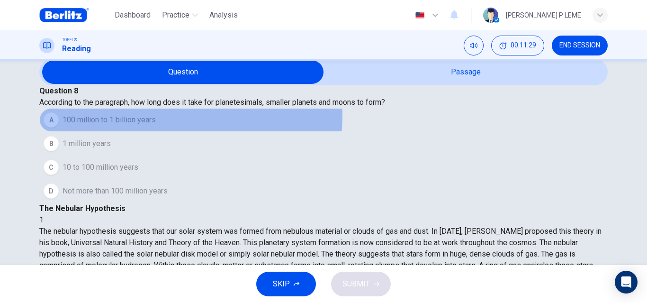
click at [207, 132] on button "A 100 million to 1 billion years" at bounding box center [323, 120] width 568 height 24
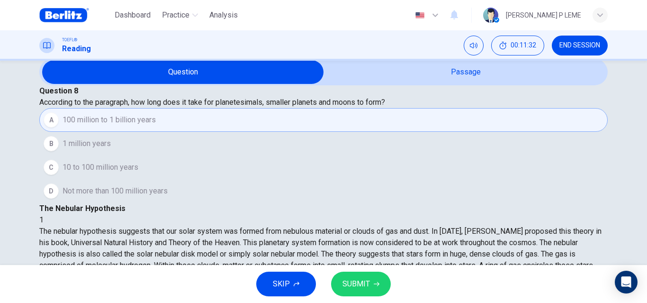
click at [368, 285] on span "SUBMIT" at bounding box center [356, 283] width 27 height 13
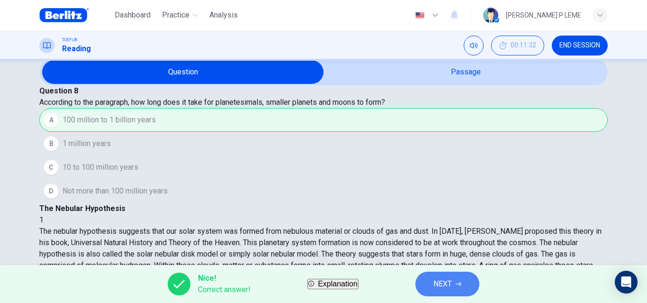
click at [452, 286] on span "NEXT" at bounding box center [442, 283] width 18 height 13
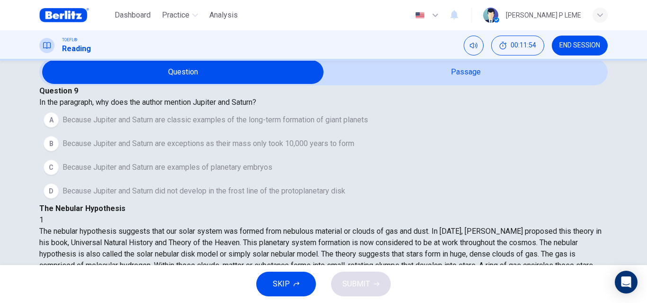
scroll to position [141, 0]
click at [211, 126] on span "Because Jupiter and Saturn are classic examples of the long-term formation of g…" at bounding box center [216, 119] width 306 height 11
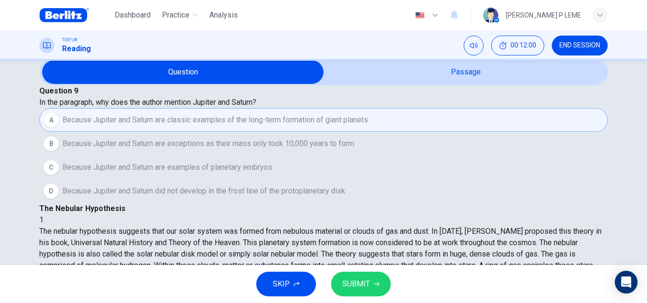
click at [239, 173] on span "Because Jupiter and Saturn are examples of planetary embryos" at bounding box center [168, 167] width 210 height 11
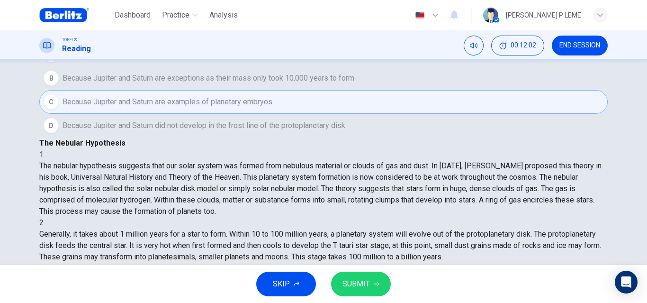
scroll to position [116, 0]
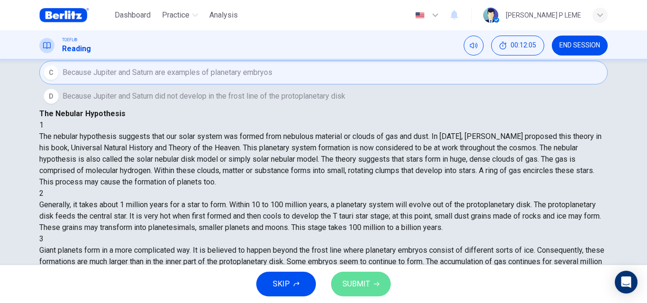
click at [349, 282] on span "SUBMIT" at bounding box center [356, 283] width 27 height 13
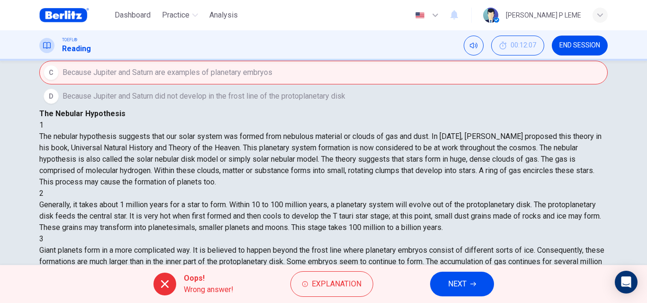
click at [477, 283] on button "NEXT" at bounding box center [462, 283] width 64 height 25
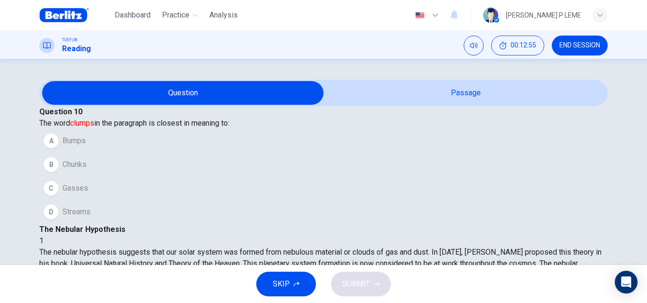
scroll to position [142, 0]
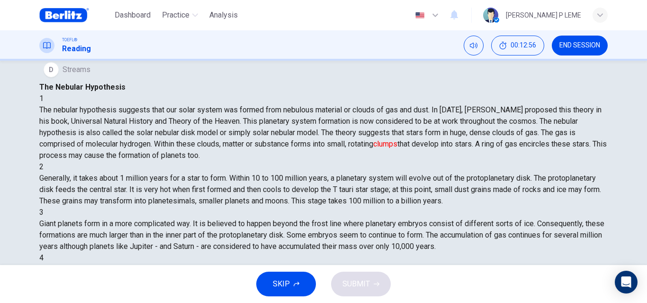
click at [147, 58] on button "C Gasses" at bounding box center [323, 46] width 568 height 24
click at [343, 271] on div "SKIP SUBMIT" at bounding box center [323, 284] width 647 height 38
click at [353, 281] on span "SUBMIT" at bounding box center [356, 283] width 27 height 13
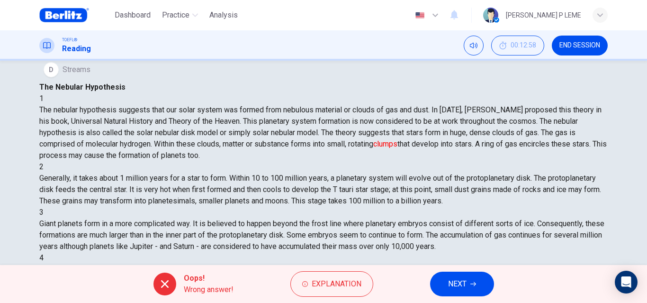
scroll to position [95, 0]
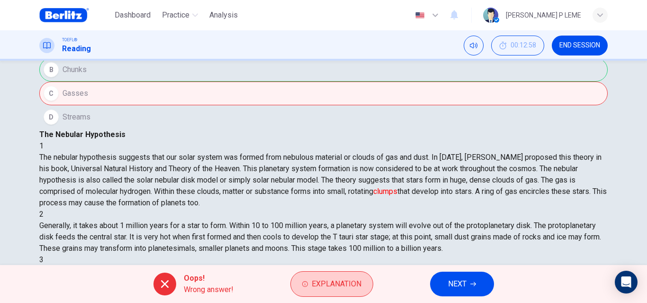
click at [316, 278] on span "Explanation" at bounding box center [337, 283] width 50 height 13
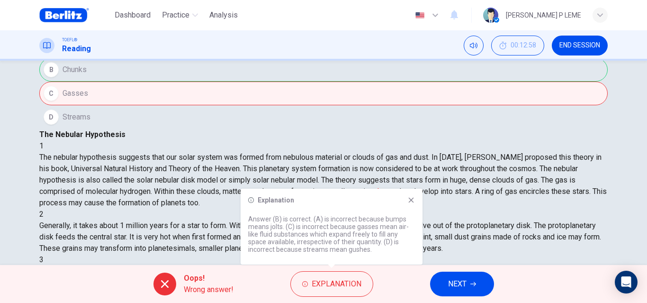
click at [469, 281] on button "NEXT" at bounding box center [462, 283] width 64 height 25
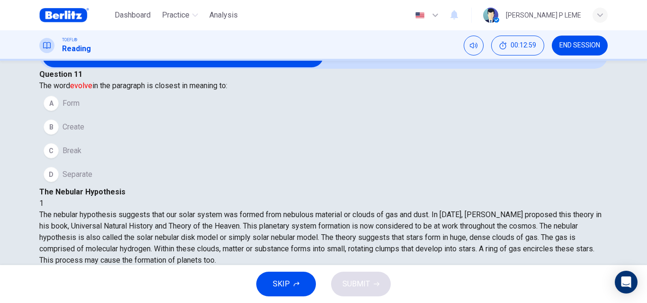
scroll to position [0, 0]
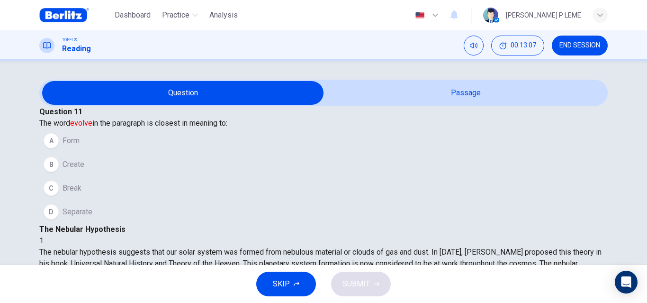
click at [137, 153] on button "A Form" at bounding box center [323, 141] width 568 height 24
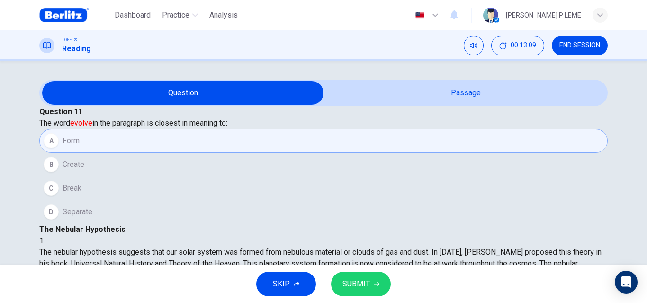
scroll to position [47, 0]
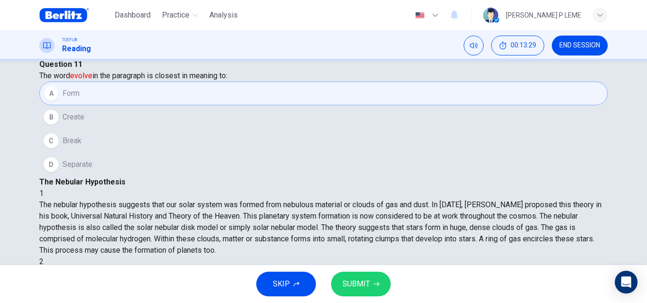
click at [356, 290] on span "SUBMIT" at bounding box center [356, 283] width 27 height 13
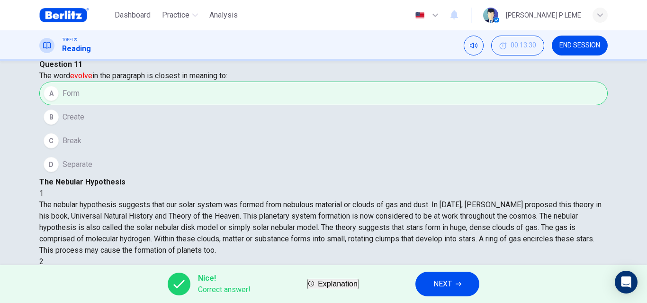
click at [479, 277] on button "NEXT" at bounding box center [447, 283] width 64 height 25
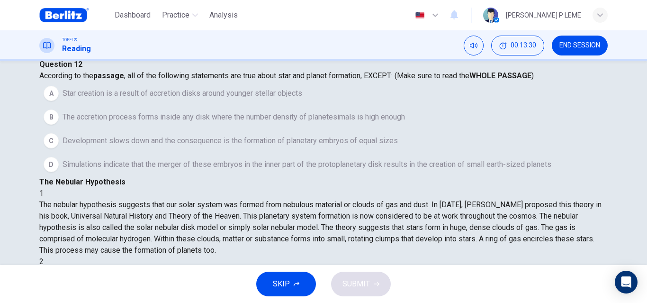
scroll to position [0, 0]
click at [282, 283] on span "SKIP" at bounding box center [281, 283] width 17 height 13
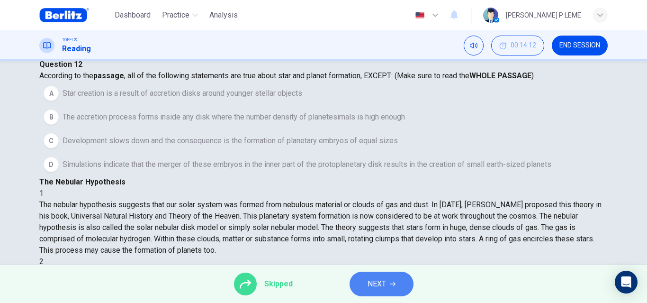
click at [382, 287] on span "NEXT" at bounding box center [377, 283] width 18 height 13
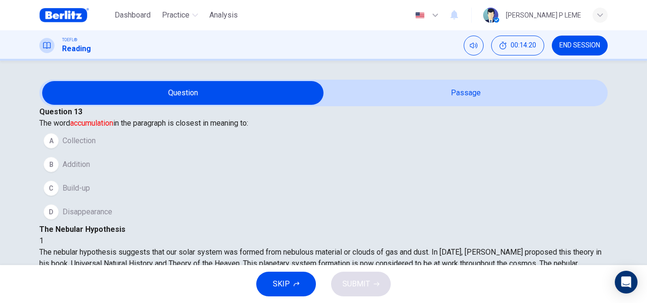
scroll to position [141, 0]
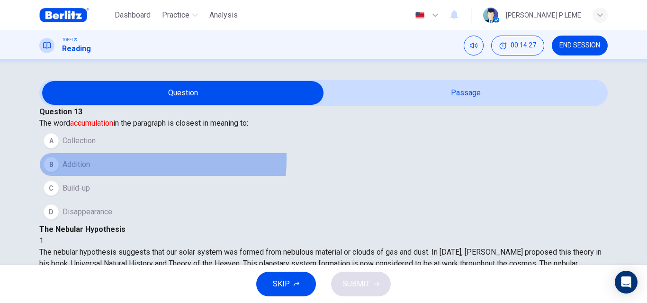
click at [109, 176] on button "B Addition" at bounding box center [323, 165] width 568 height 24
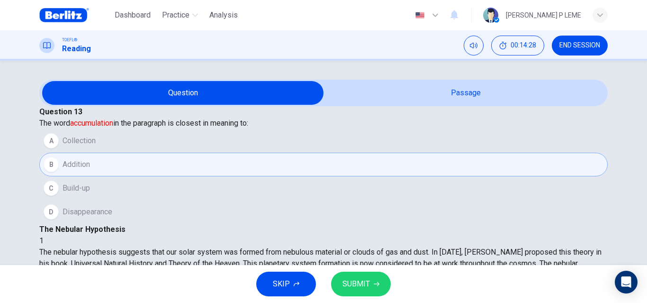
drag, startPoint x: 123, startPoint y: 149, endPoint x: 383, endPoint y: 302, distance: 302.0
click at [126, 150] on button "A Collection" at bounding box center [323, 141] width 568 height 24
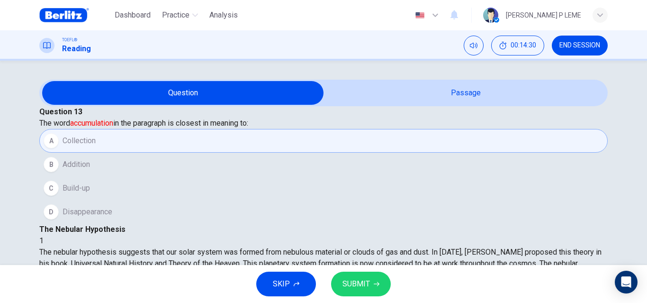
click at [361, 286] on span "SUBMIT" at bounding box center [356, 283] width 27 height 13
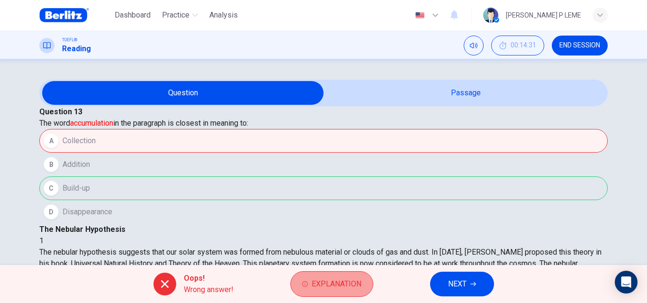
click at [321, 279] on span "Explanation" at bounding box center [337, 283] width 50 height 13
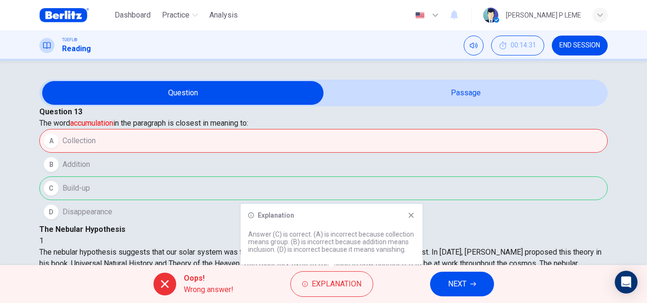
click at [446, 277] on button "NEXT" at bounding box center [462, 283] width 64 height 25
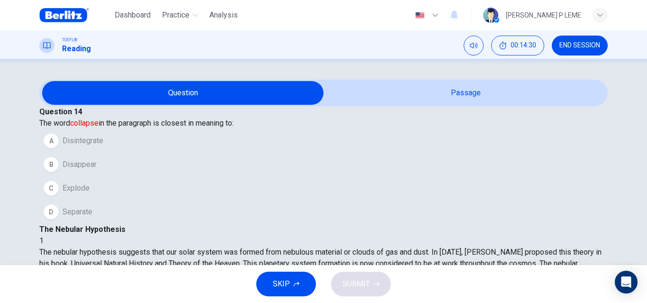
scroll to position [281, 0]
click at [129, 200] on button "C Explode" at bounding box center [323, 188] width 568 height 24
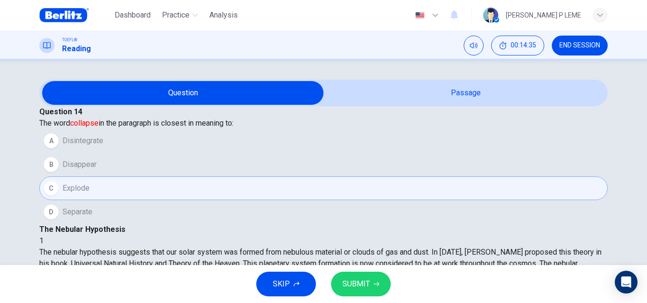
scroll to position [47, 0]
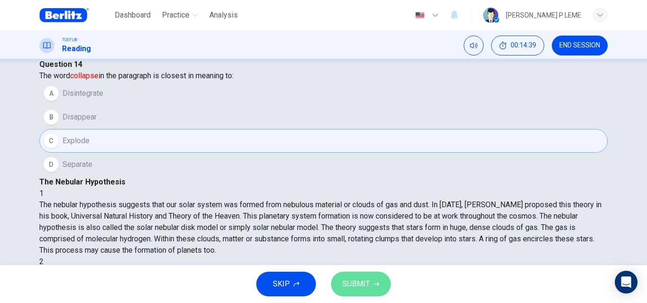
click at [348, 275] on button "SUBMIT" at bounding box center [361, 283] width 60 height 25
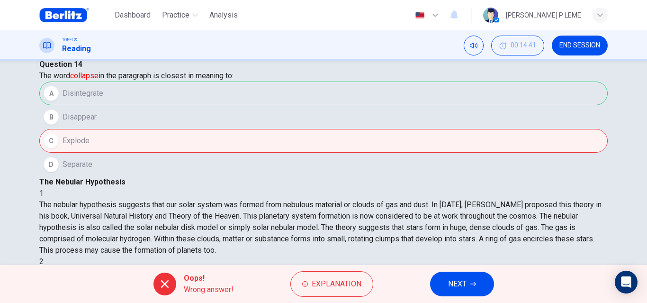
click at [445, 278] on button "NEXT" at bounding box center [462, 283] width 64 height 25
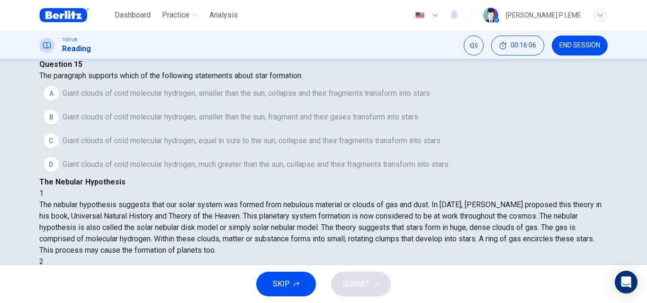
click at [161, 170] on span "Giant clouds of cold molecular hydrogen, much greater than the sun, collapse an…" at bounding box center [256, 164] width 386 height 11
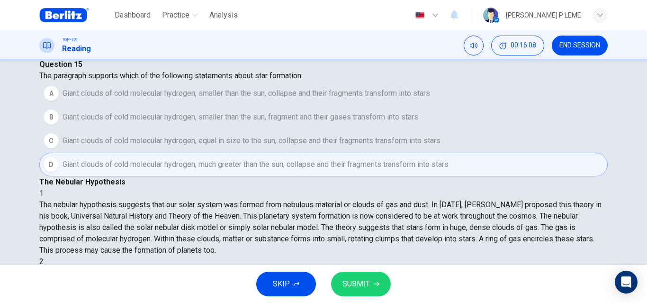
scroll to position [95, 0]
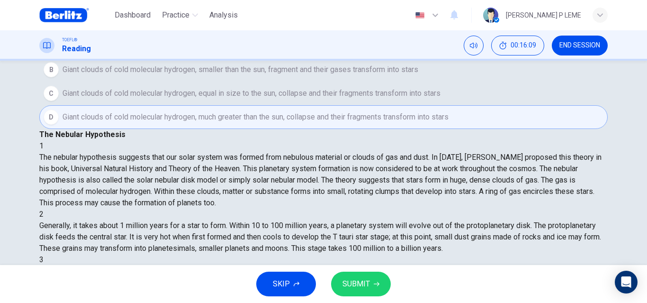
click at [358, 279] on span "SUBMIT" at bounding box center [356, 283] width 27 height 13
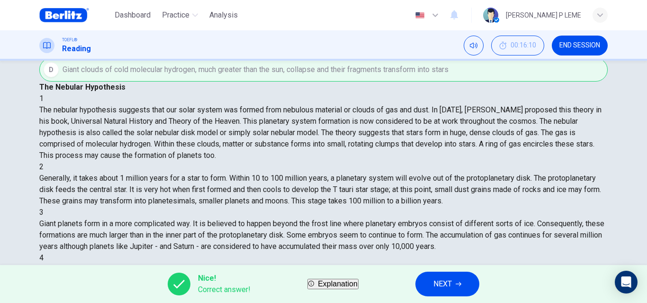
scroll to position [0, 0]
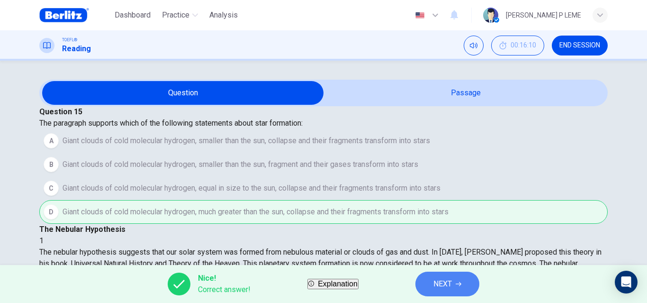
click at [479, 288] on button "NEXT" at bounding box center [447, 283] width 64 height 25
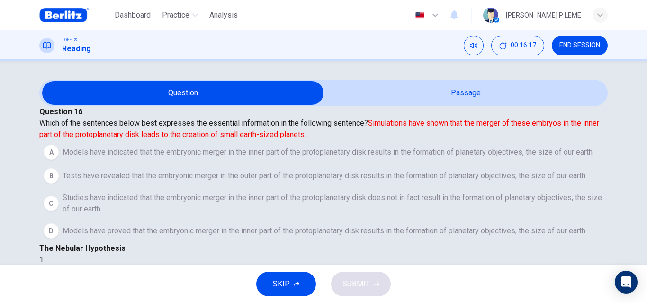
drag, startPoint x: 572, startPoint y: 48, endPoint x: 358, endPoint y: 56, distance: 214.3
click at [572, 48] on span "END SESSION" at bounding box center [579, 46] width 41 height 8
